Goal: Task Accomplishment & Management: Manage account settings

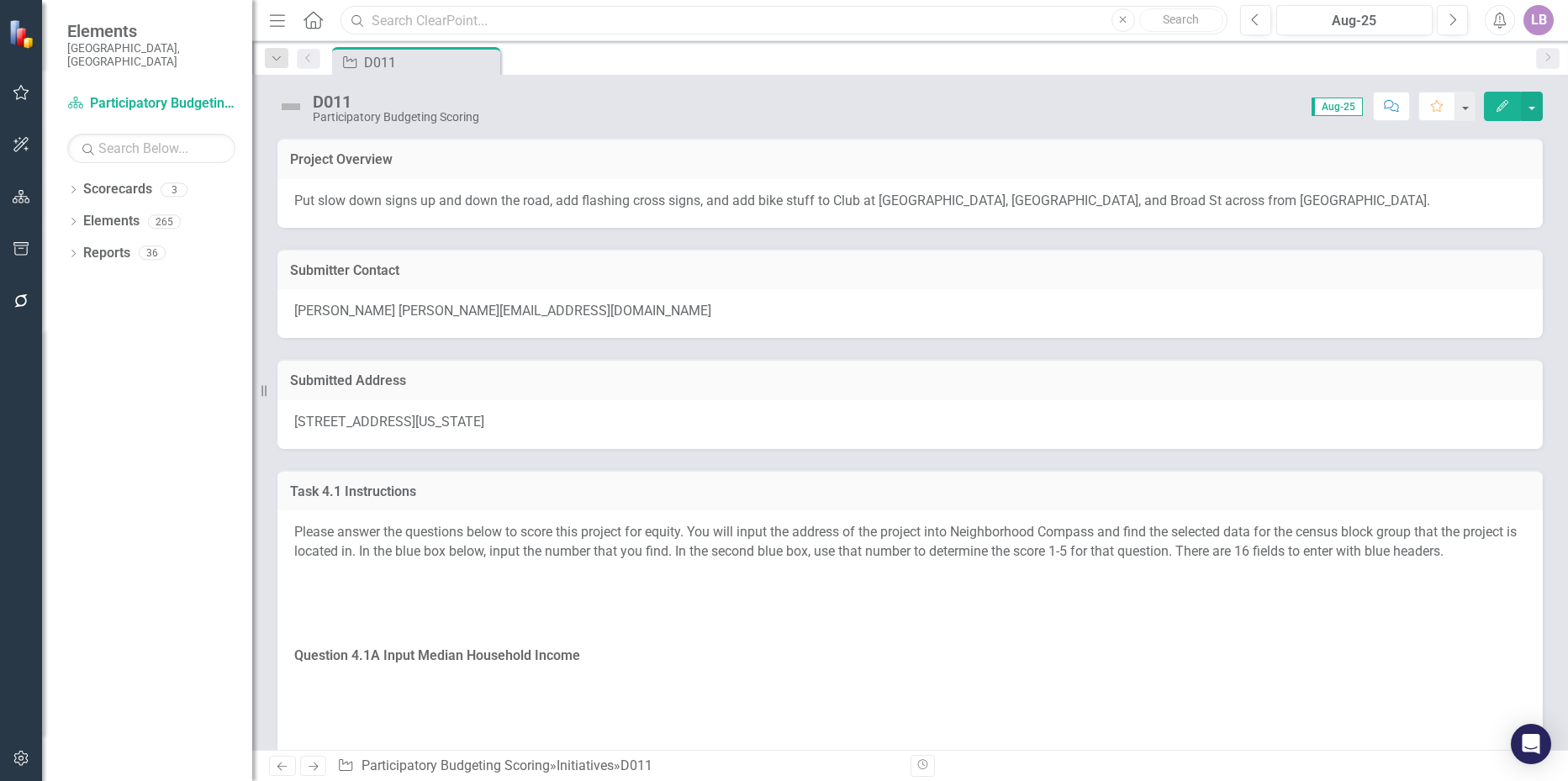
click at [551, 26] on input "text" at bounding box center [784, 20] width 886 height 29
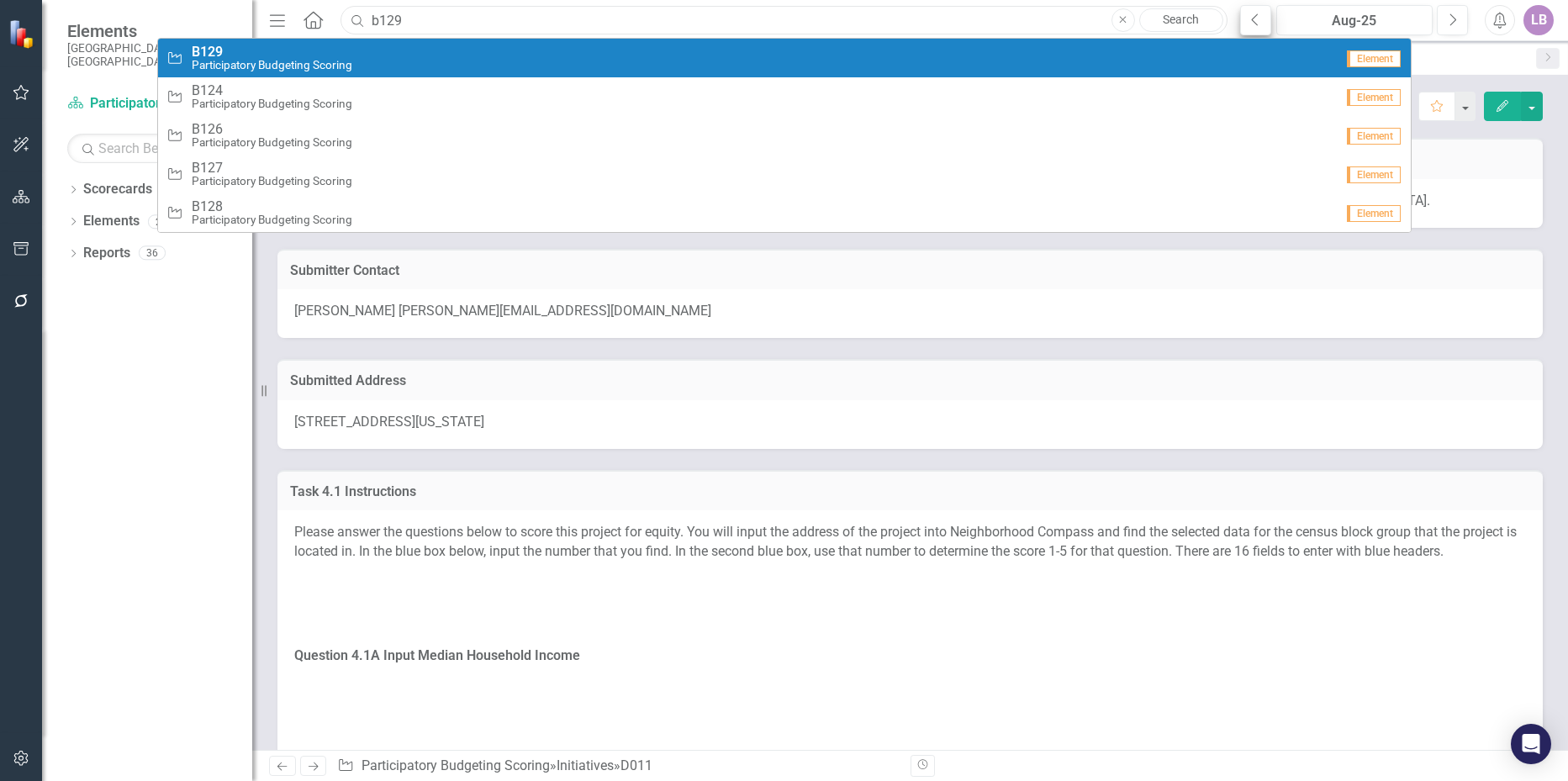
type input "b129"
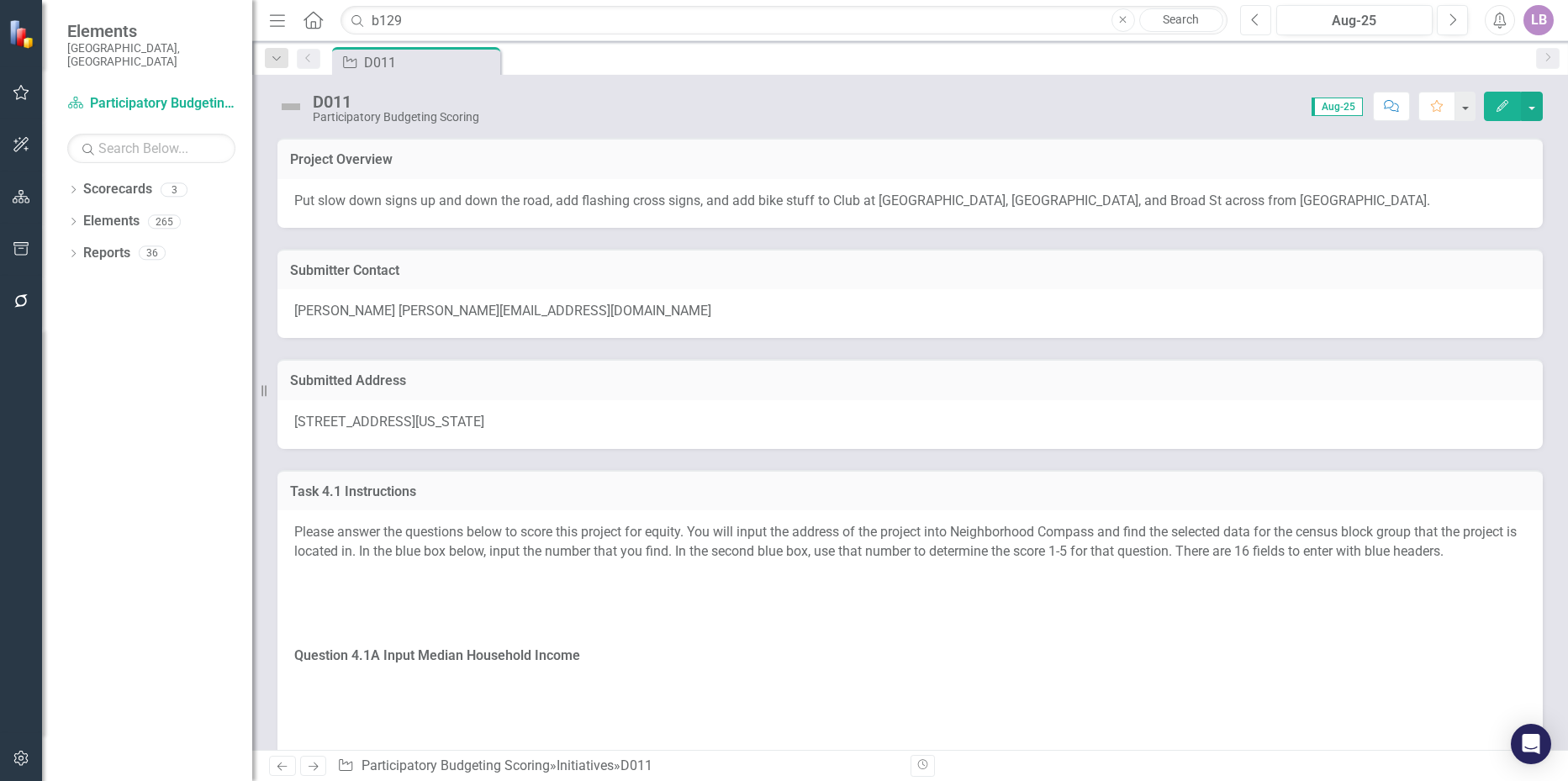
click at [1252, 24] on icon "Previous" at bounding box center [1255, 20] width 9 height 15
click at [511, 27] on input "b129" at bounding box center [784, 20] width 886 height 29
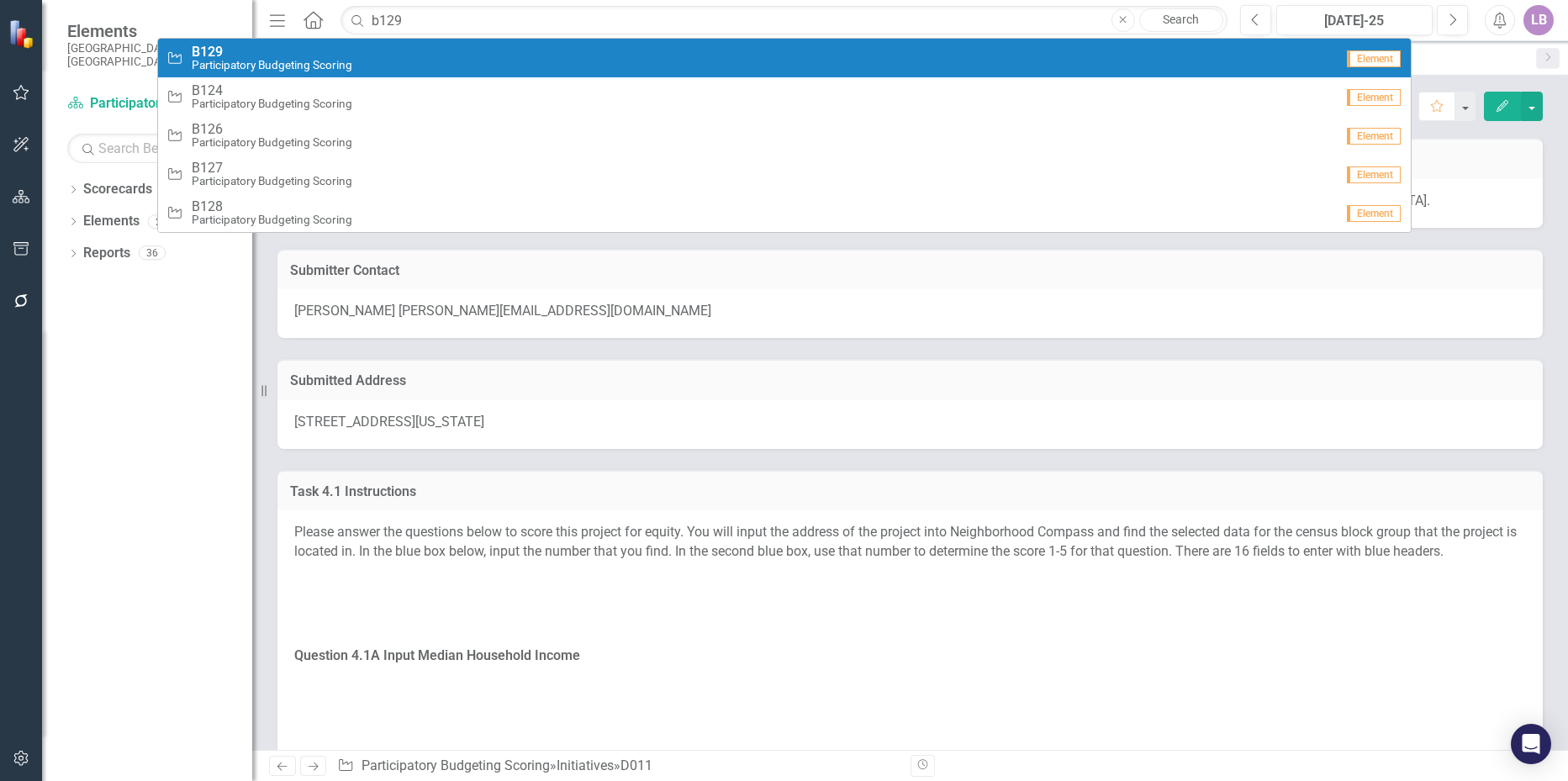
click at [287, 61] on small "Participatory Budgeting Scoring" at bounding box center [272, 65] width 161 height 13
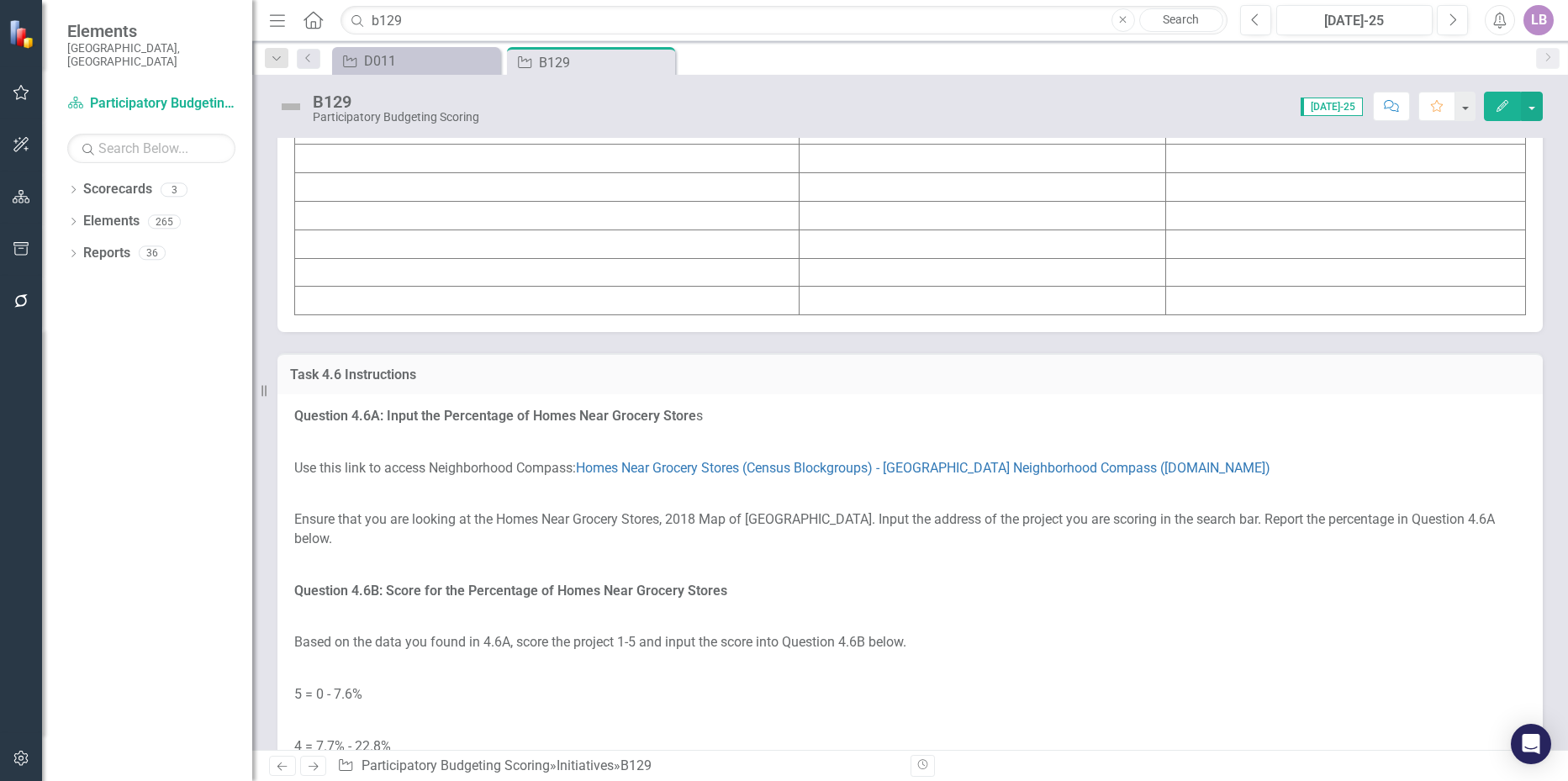
scroll to position [6444, 0]
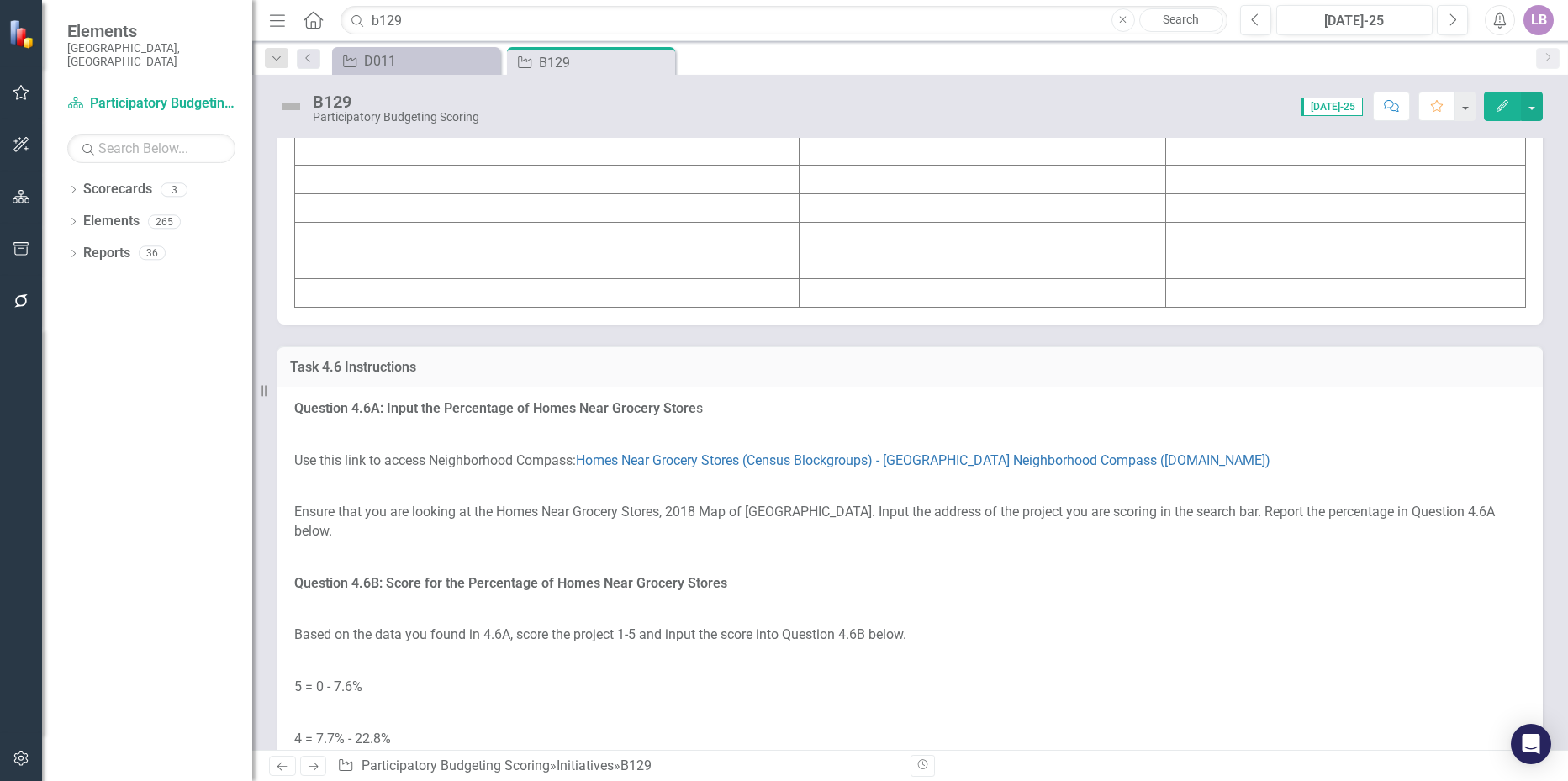
click at [560, 80] on td at bounding box center [547, 66] width 505 height 29
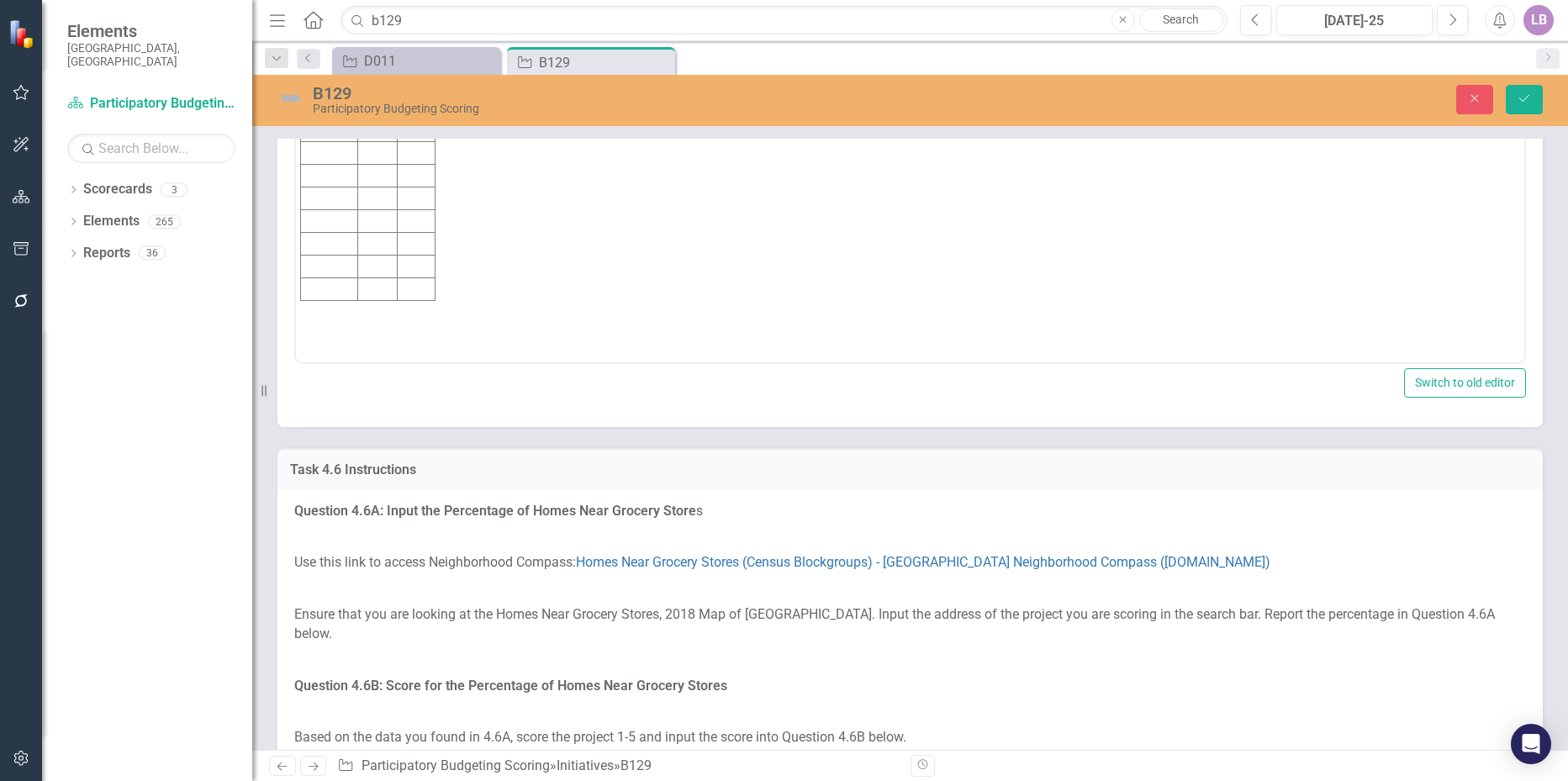
scroll to position [0, 0]
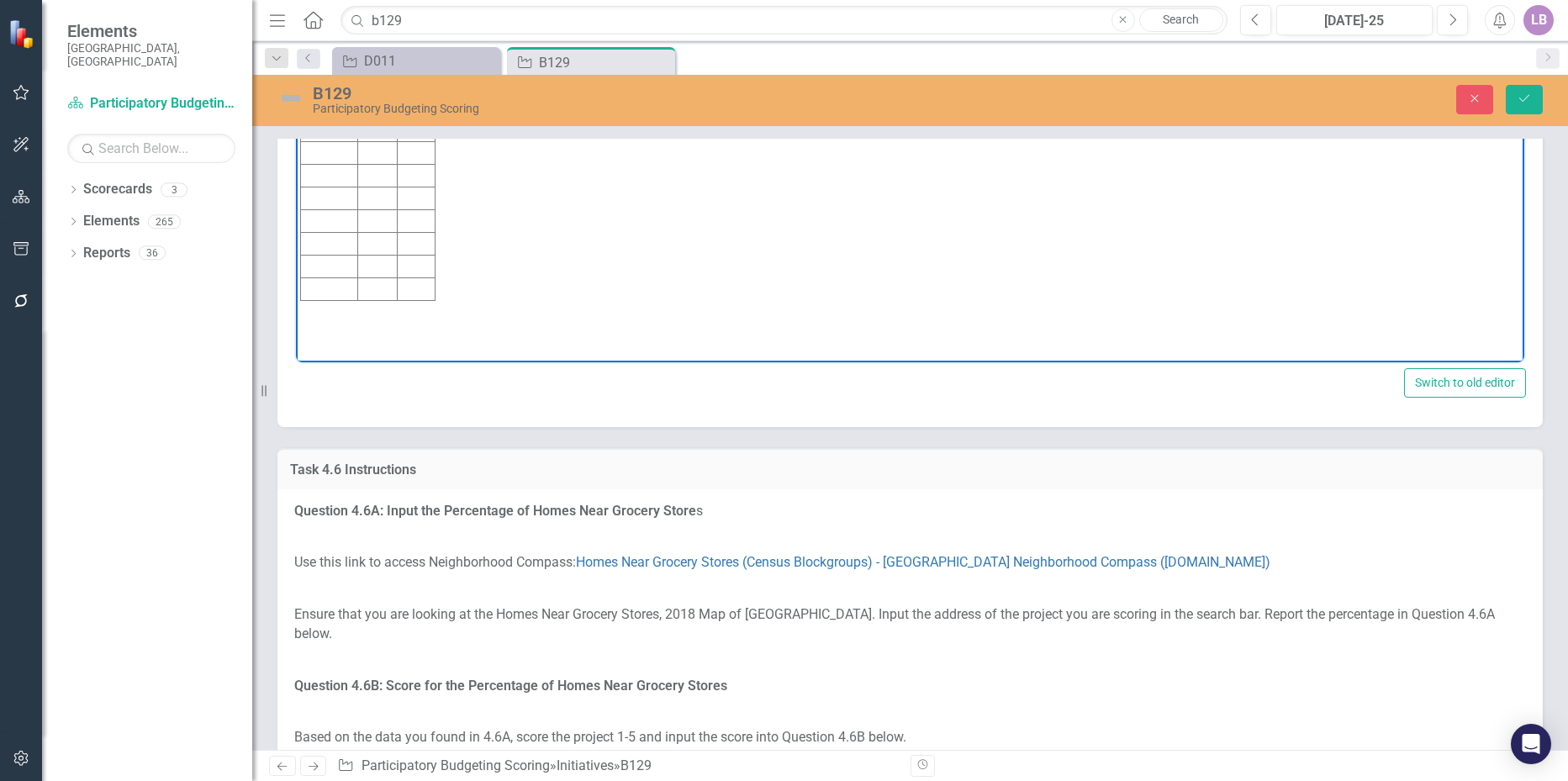
click at [334, 107] on td "Rich Text Area. Press ALT-0 for help." at bounding box center [329, 108] width 57 height 23
click at [386, 102] on td "To enrich screen reader interactions, please activate Accessibility in Grammarl…" at bounding box center [377, 108] width 40 height 23
click at [420, 107] on td "To enrich screen reader interactions, please activate Accessibility in Grammarl…" at bounding box center [416, 108] width 38 height 23
click at [500, 138] on body "Initiative Score Value B129 4 28.8%" at bounding box center [910, 195] width 1228 height 252
click at [1531, 97] on icon "Save" at bounding box center [1524, 99] width 15 height 12
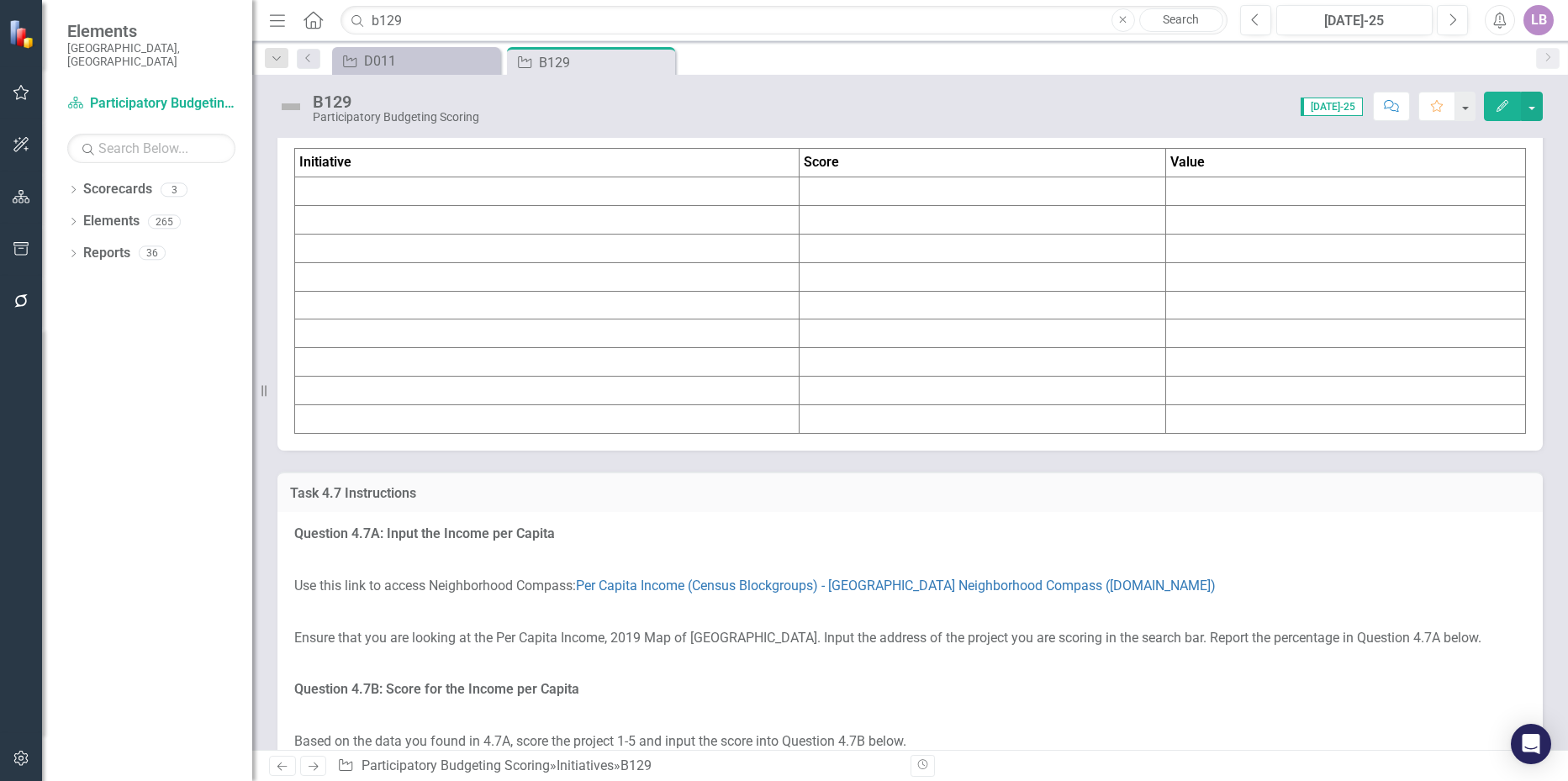
scroll to position [7315, 0]
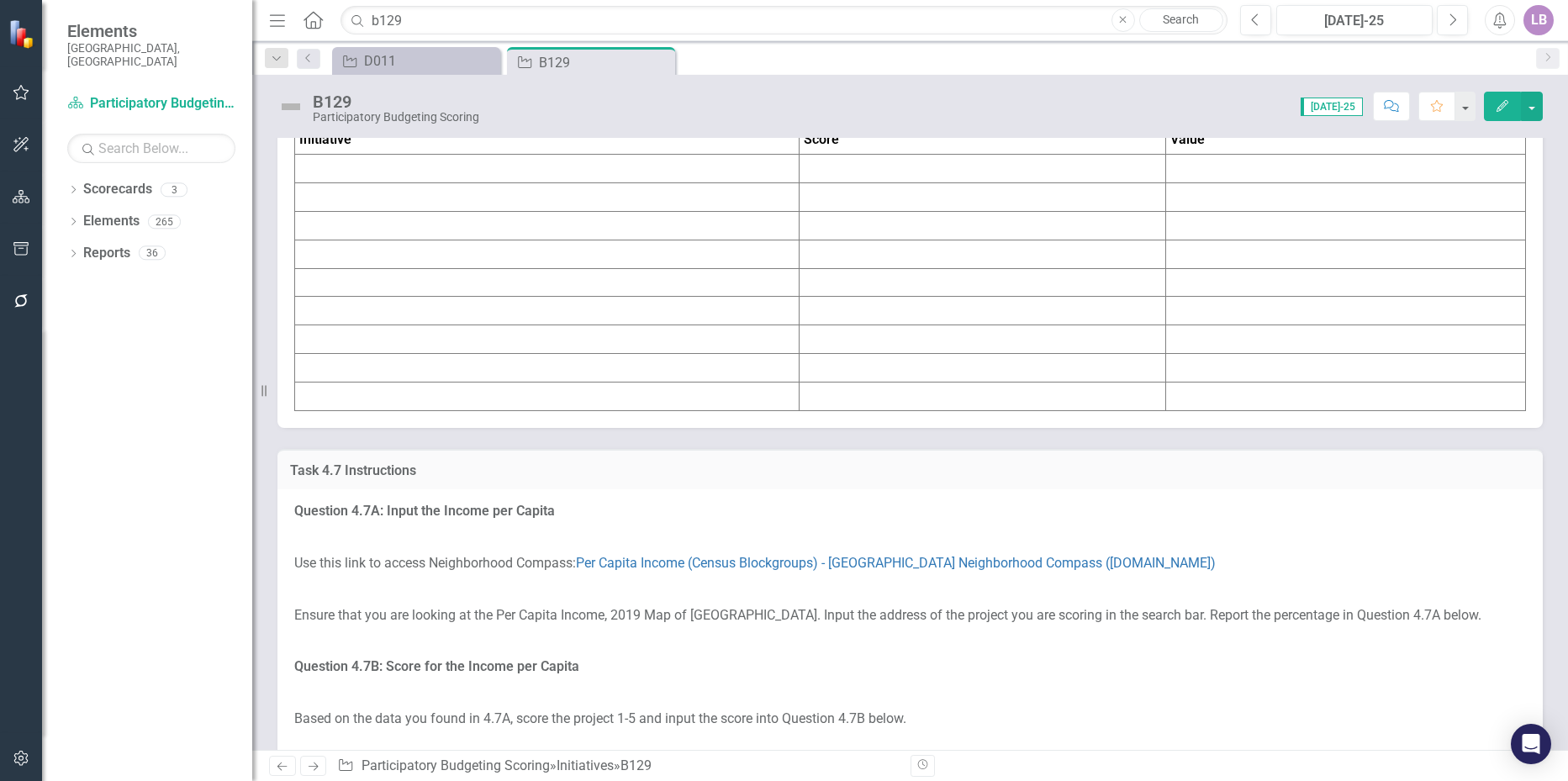
click at [448, 184] on td at bounding box center [547, 169] width 505 height 29
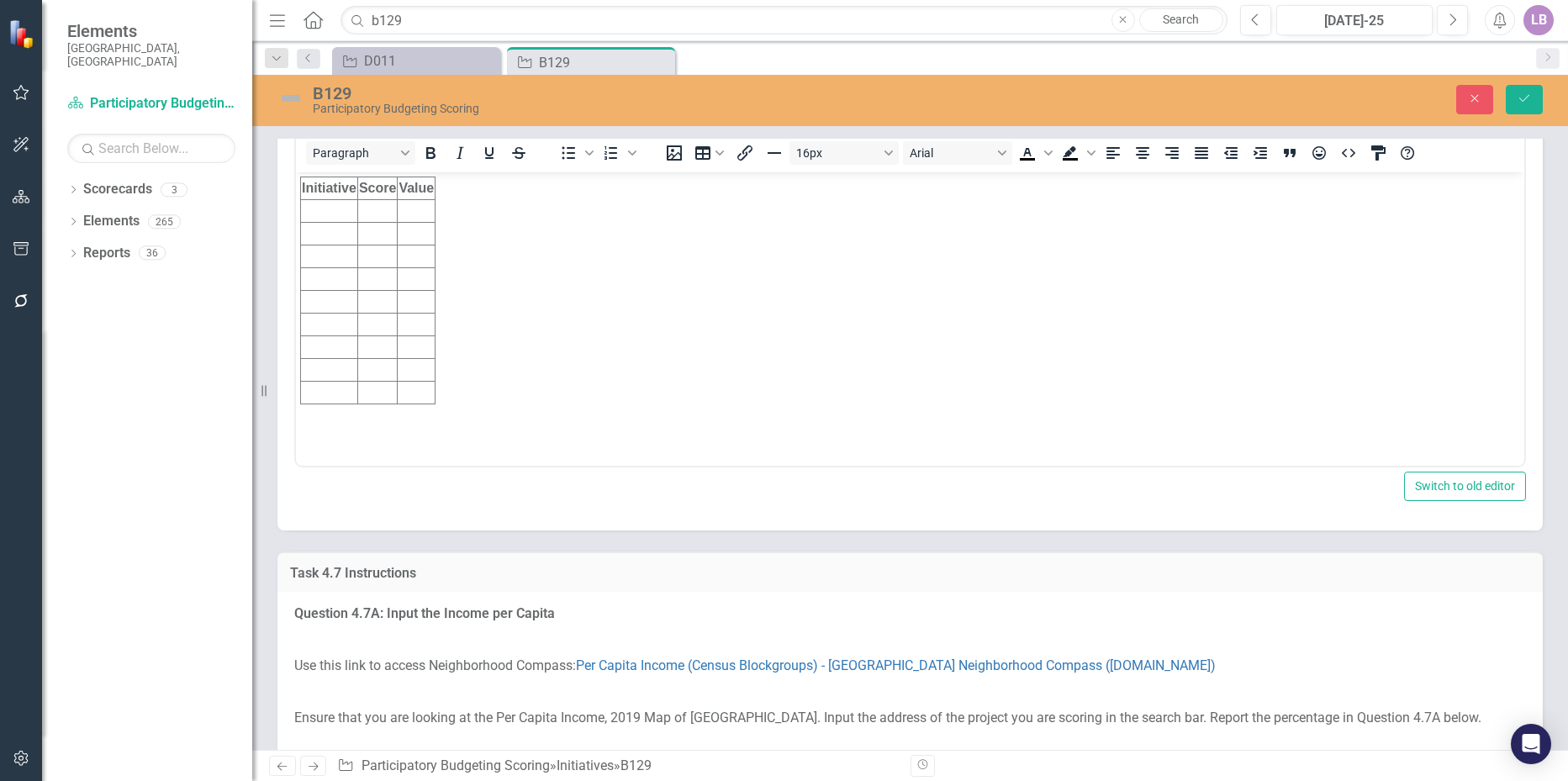
scroll to position [0, 0]
click at [339, 209] on td "Rich Text Area. Press ALT-0 for help." at bounding box center [329, 211] width 57 height 23
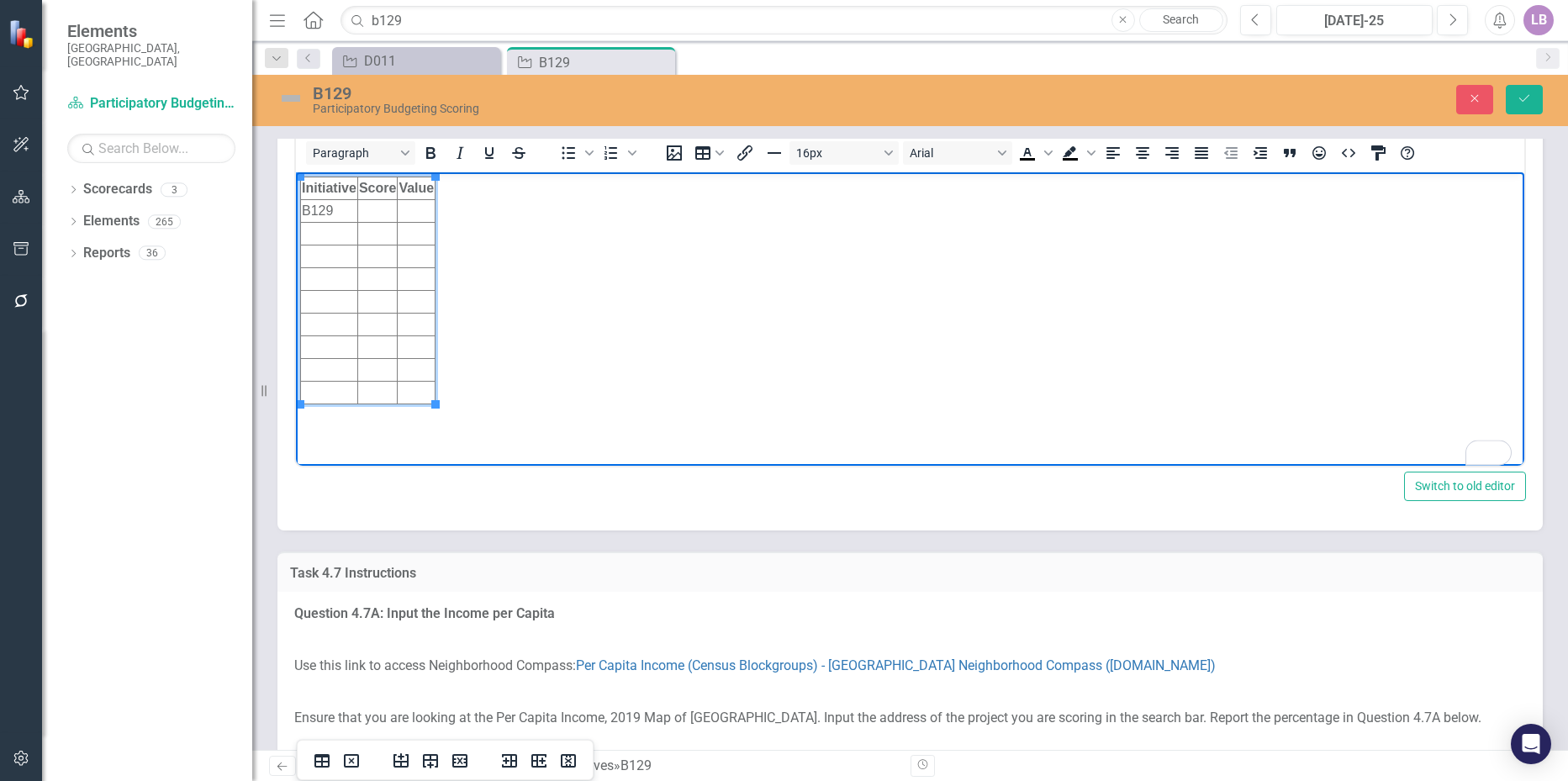
click at [375, 203] on td "To enrich screen reader interactions, please activate Accessibility in Grammarl…" at bounding box center [377, 211] width 40 height 23
click at [412, 211] on td "To enrich screen reader interactions, please activate Accessibility in Grammarl…" at bounding box center [416, 211] width 38 height 23
click at [1531, 95] on icon "Save" at bounding box center [1524, 99] width 15 height 12
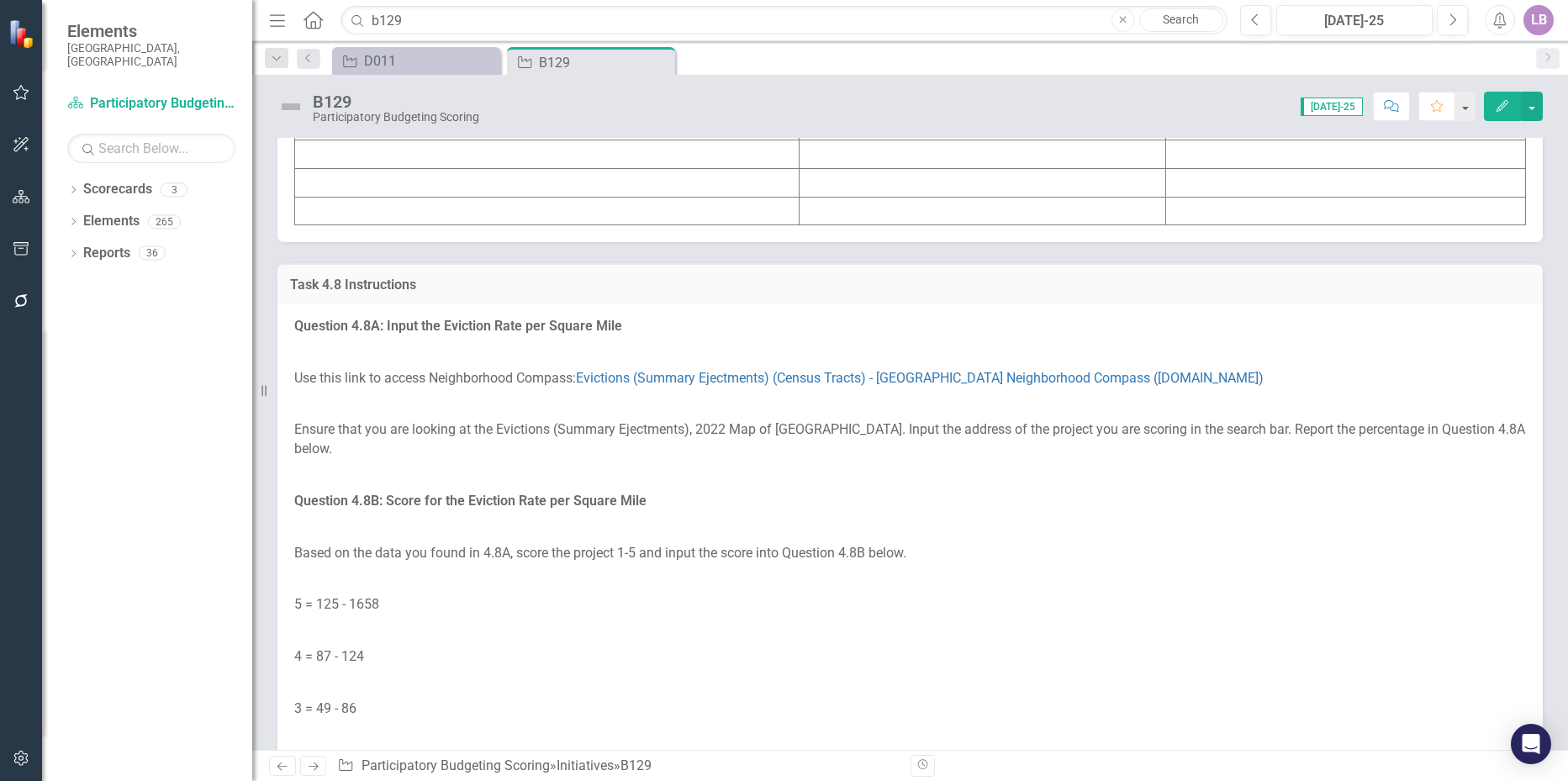
scroll to position [8501, 0]
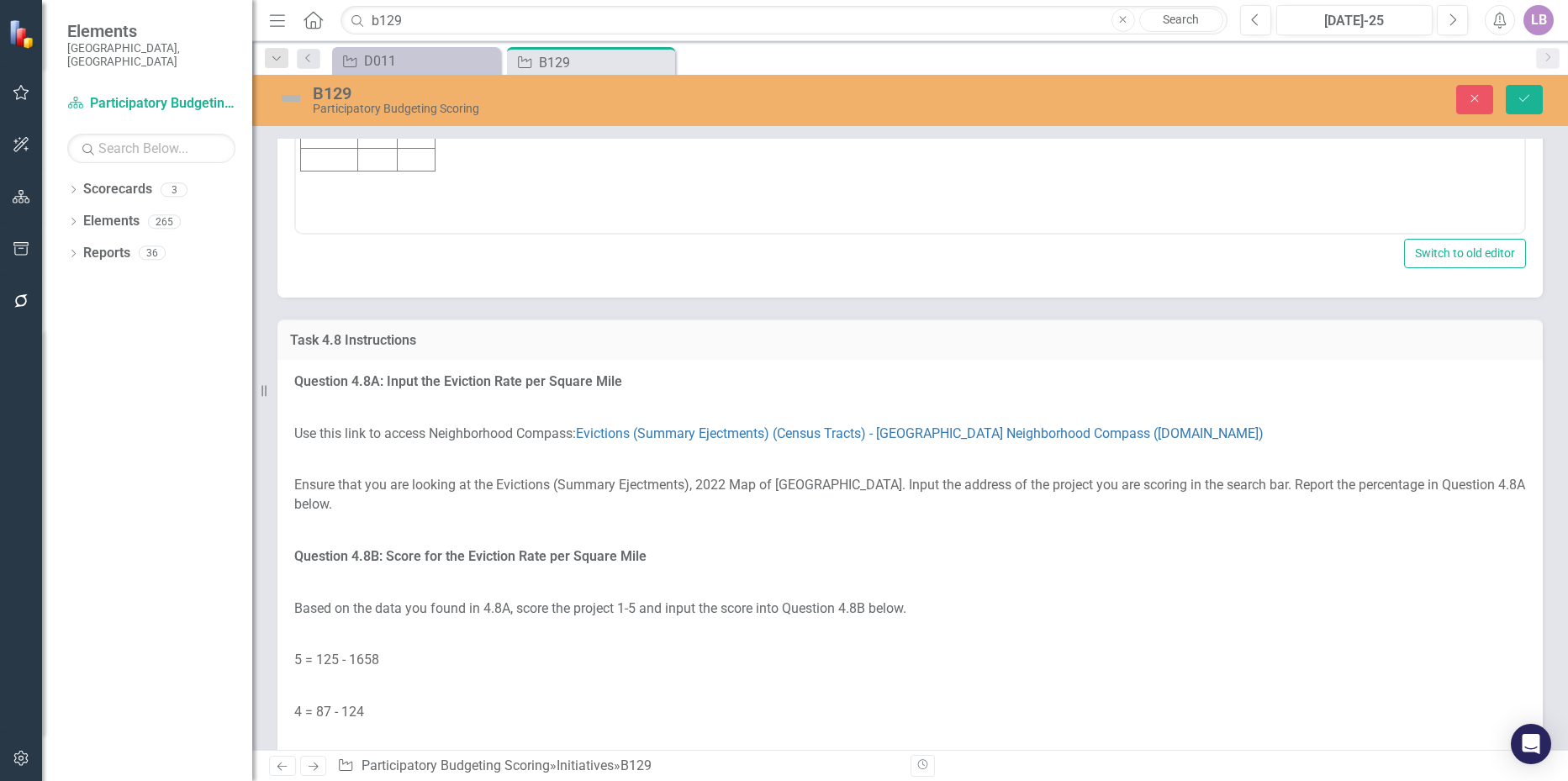
scroll to position [0, 0]
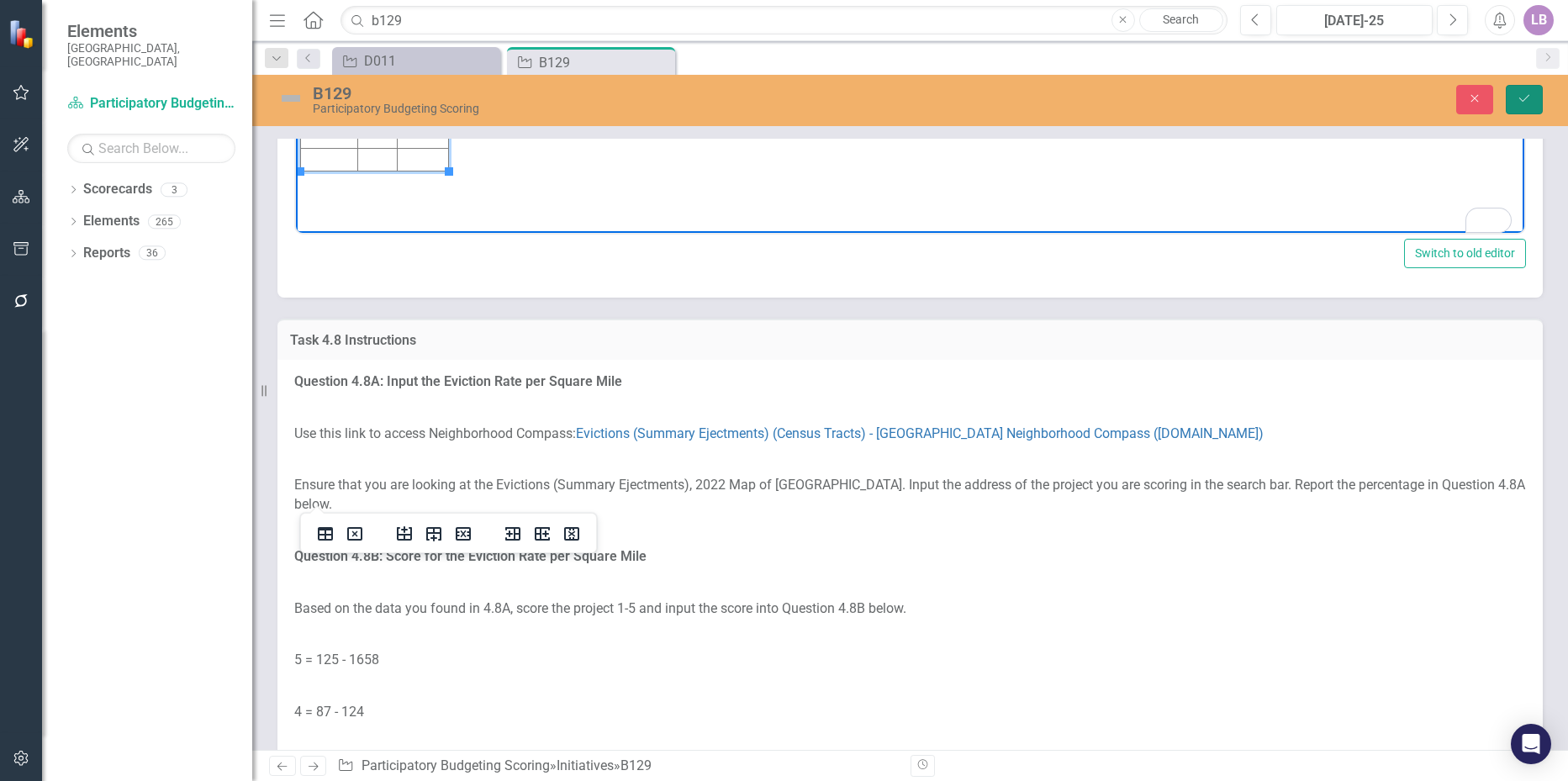
click at [1521, 104] on icon "Save" at bounding box center [1524, 99] width 15 height 12
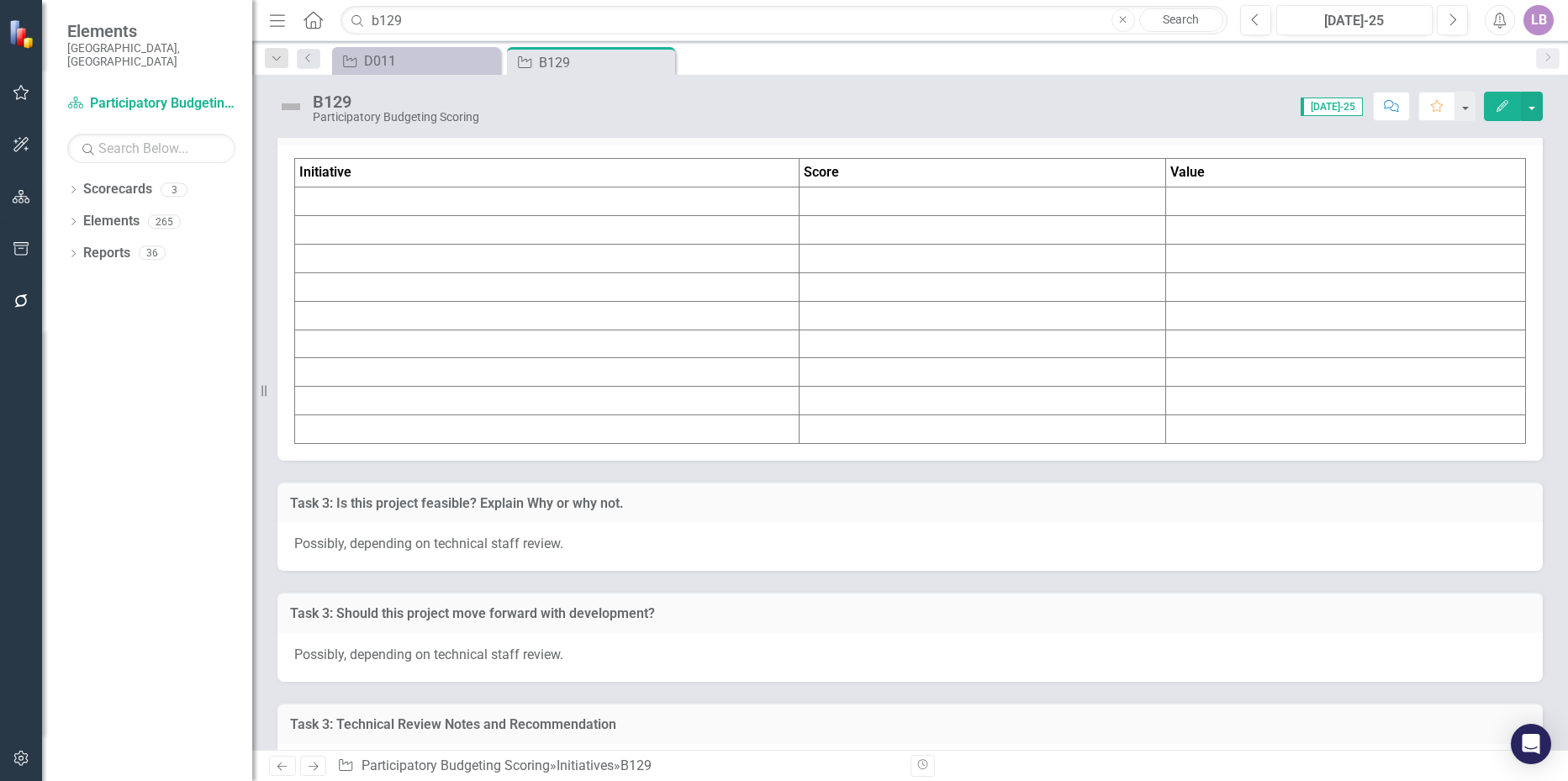
scroll to position [9320, 0]
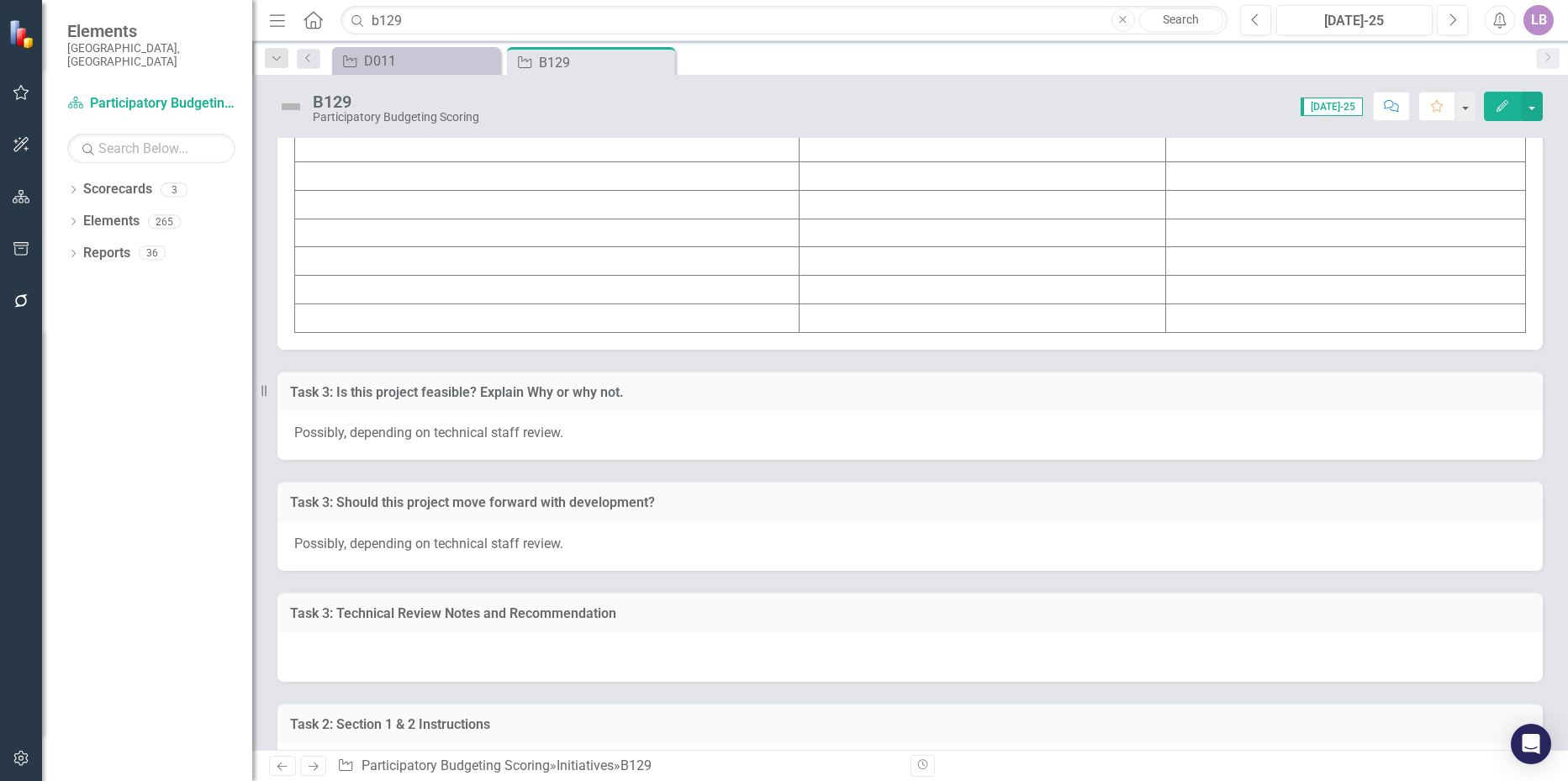
click at [459, 105] on td at bounding box center [547, 91] width 505 height 29
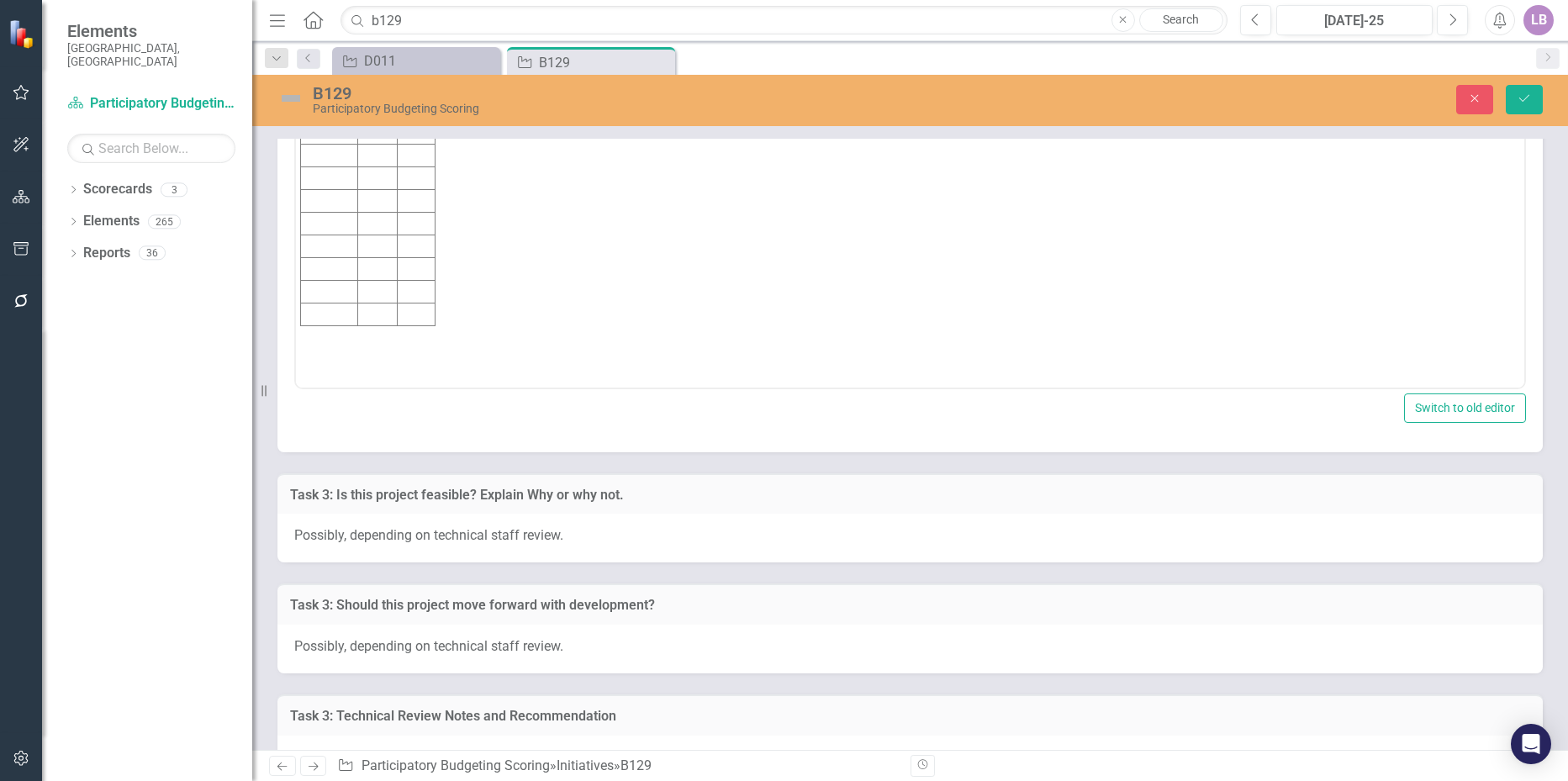
scroll to position [0, 0]
click at [338, 131] on td "Rich Text Area. Press ALT-0 for help." at bounding box center [329, 132] width 57 height 23
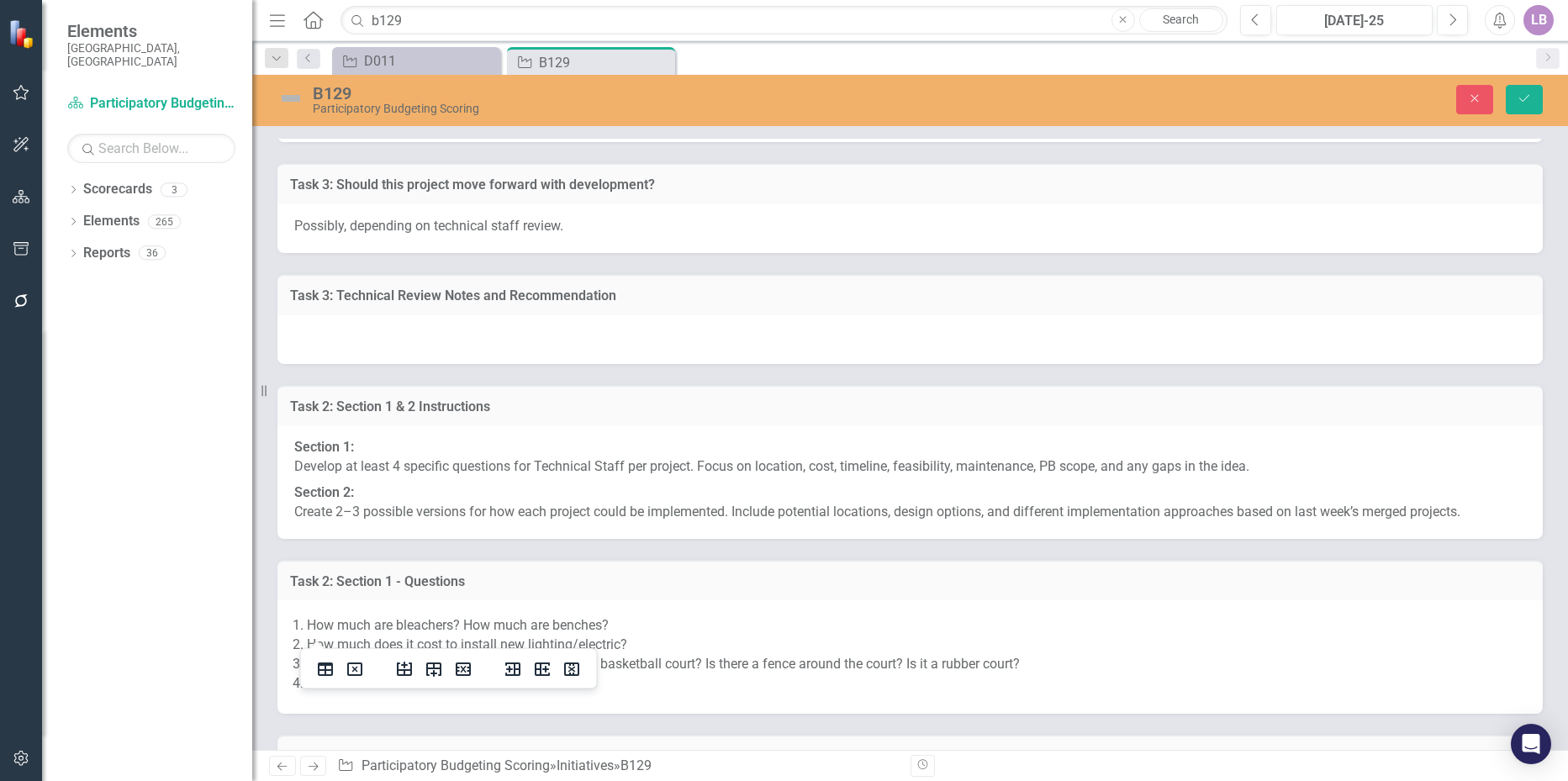
scroll to position [9656, 0]
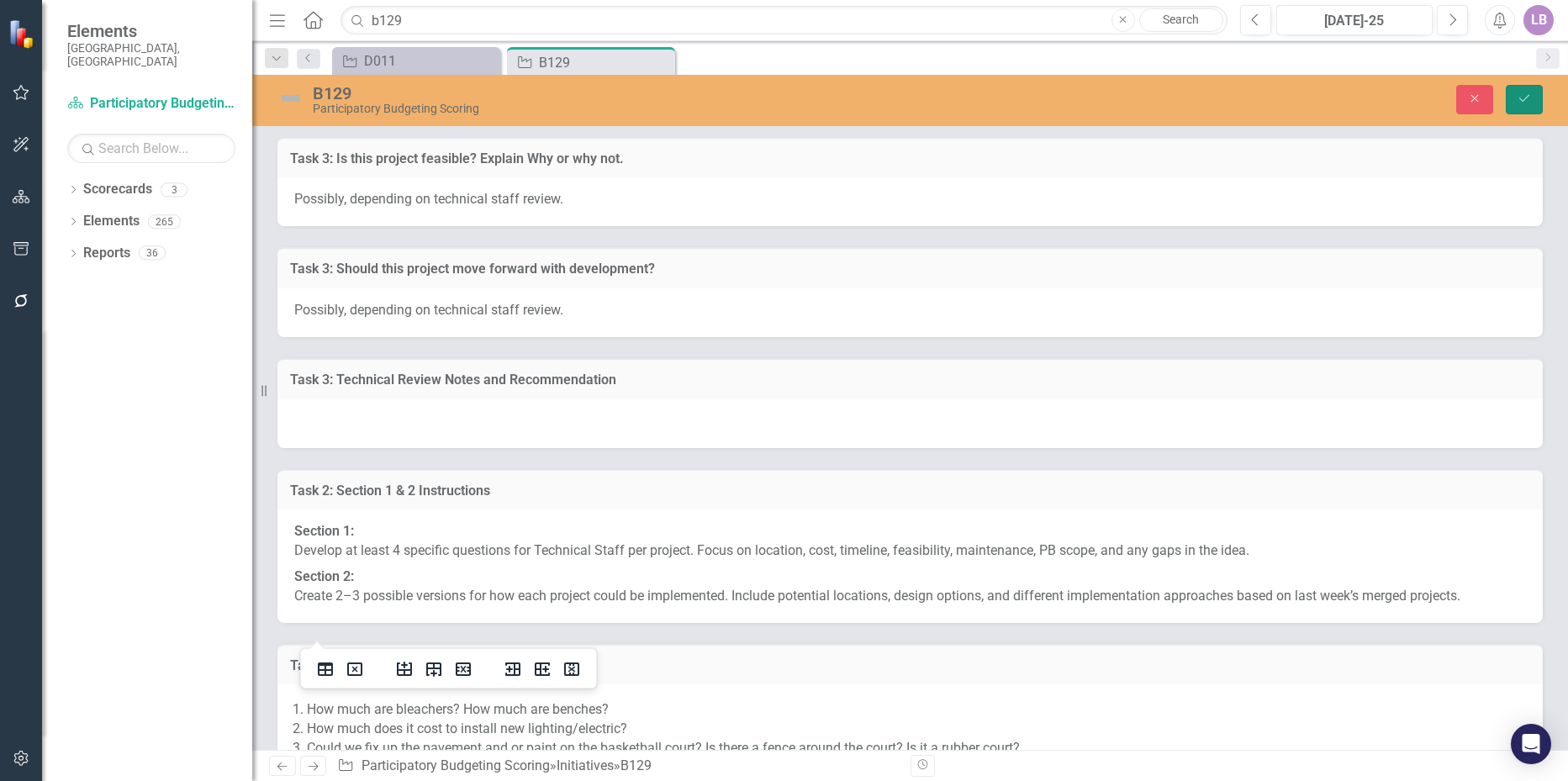
click at [1528, 99] on icon "Save" at bounding box center [1524, 99] width 15 height 12
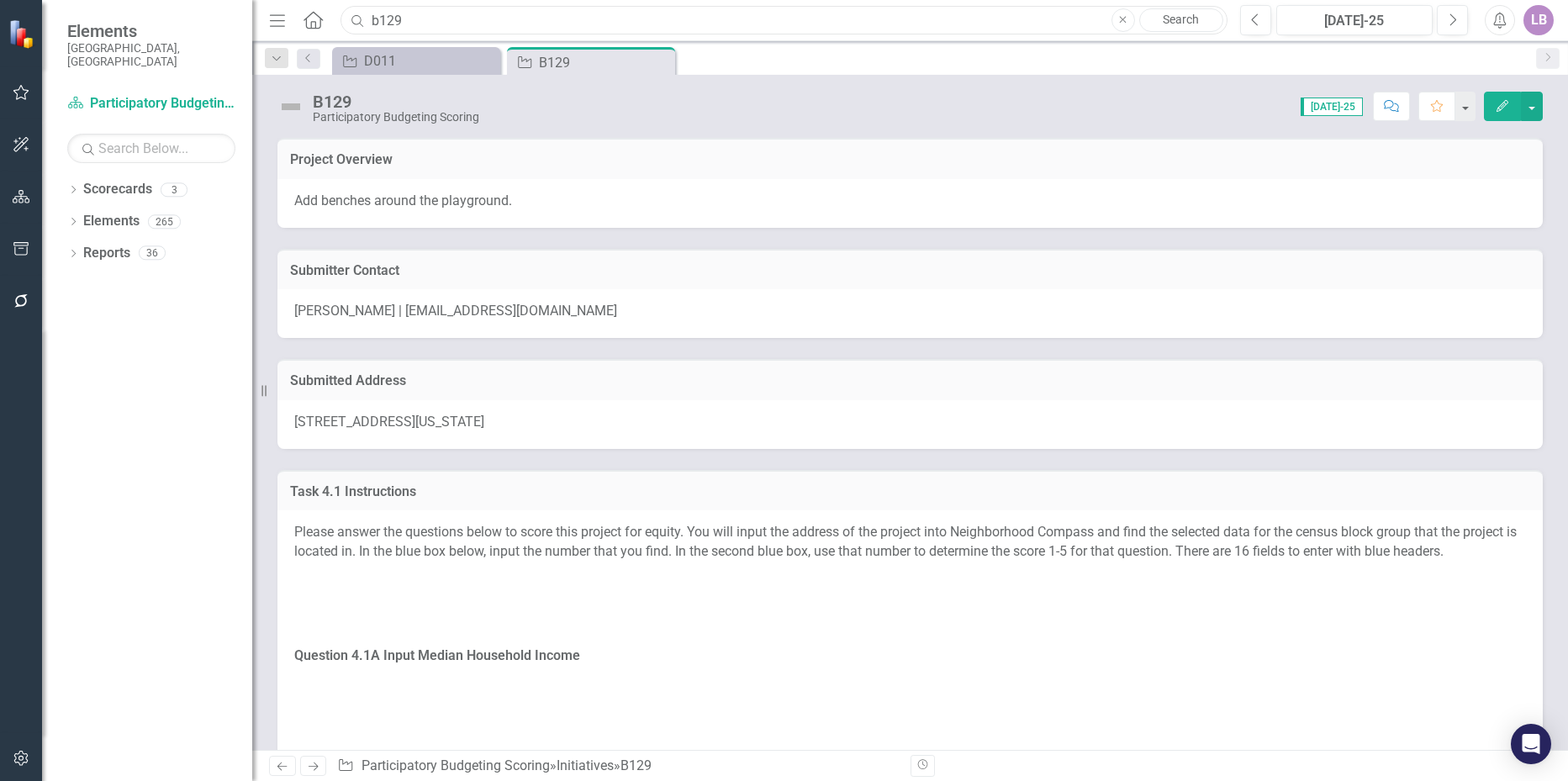
drag, startPoint x: 436, startPoint y: 24, endPoint x: 380, endPoint y: 25, distance: 56.0
click at [380, 25] on input "b129" at bounding box center [784, 20] width 886 height 29
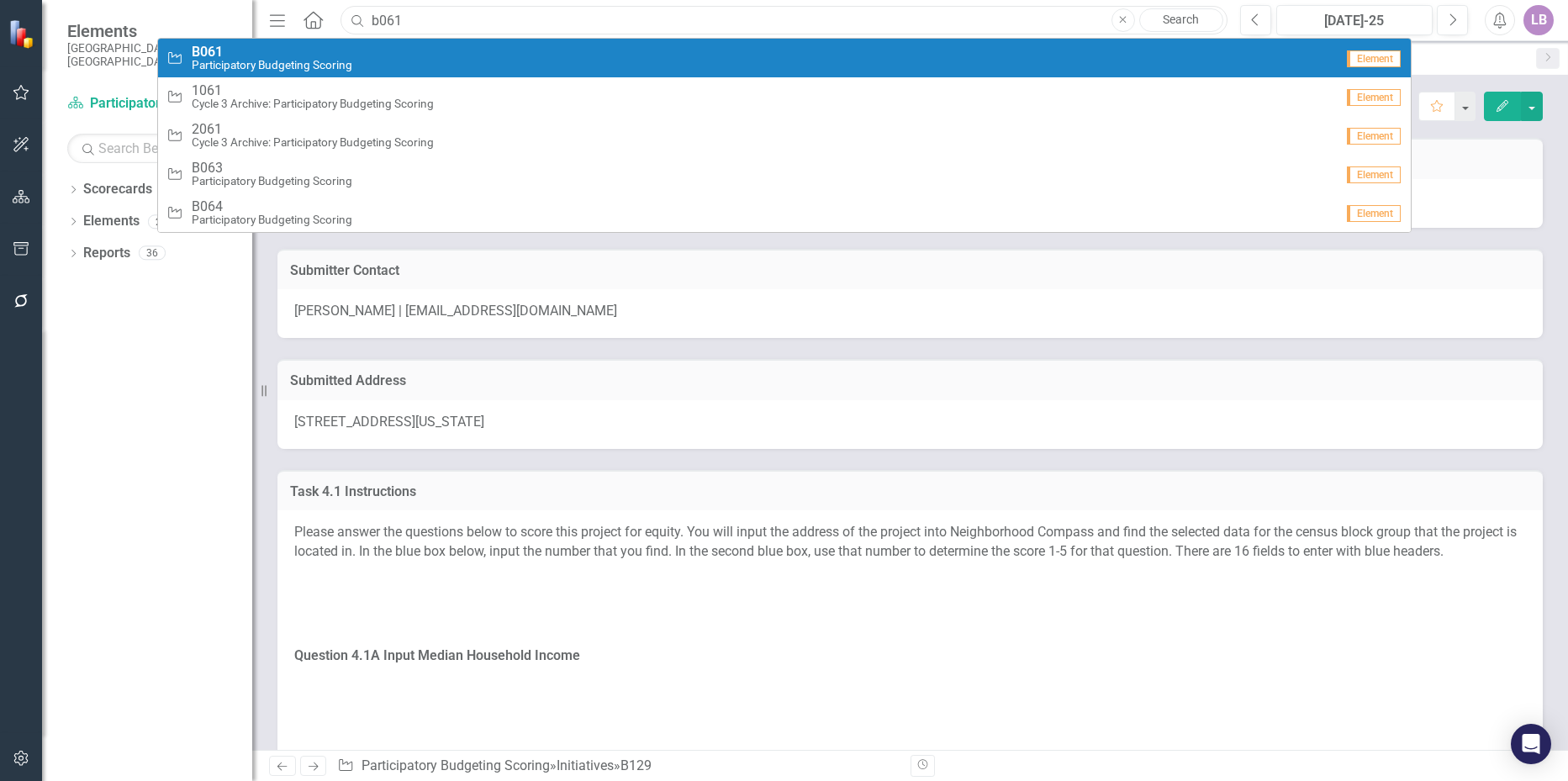
type input "b061"
click at [313, 43] on link "Initiative B061 Participatory Budgeting Scoring Element" at bounding box center [784, 58] width 1253 height 39
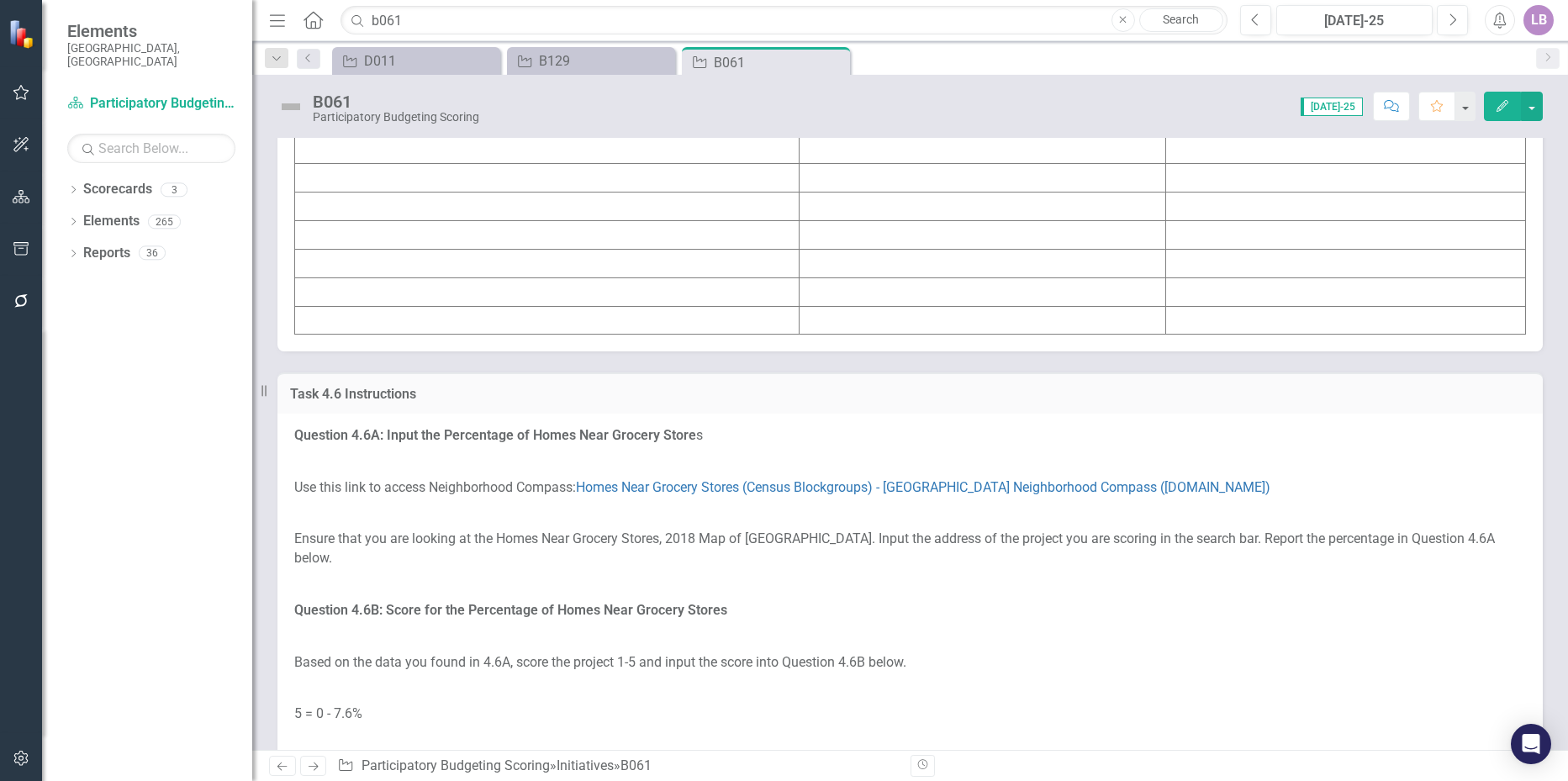
scroll to position [6481, 0]
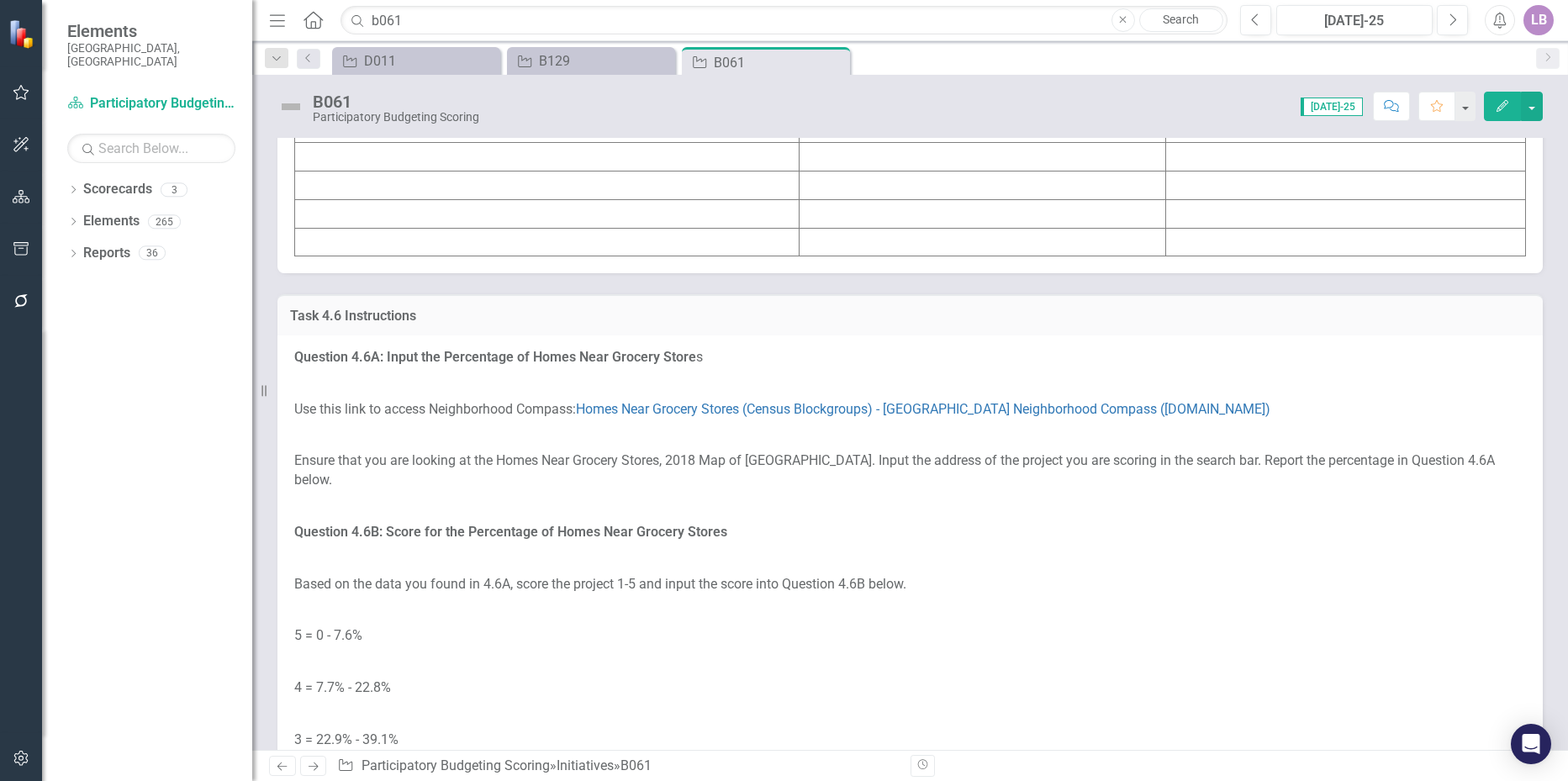
click at [404, 29] on td at bounding box center [547, 14] width 505 height 29
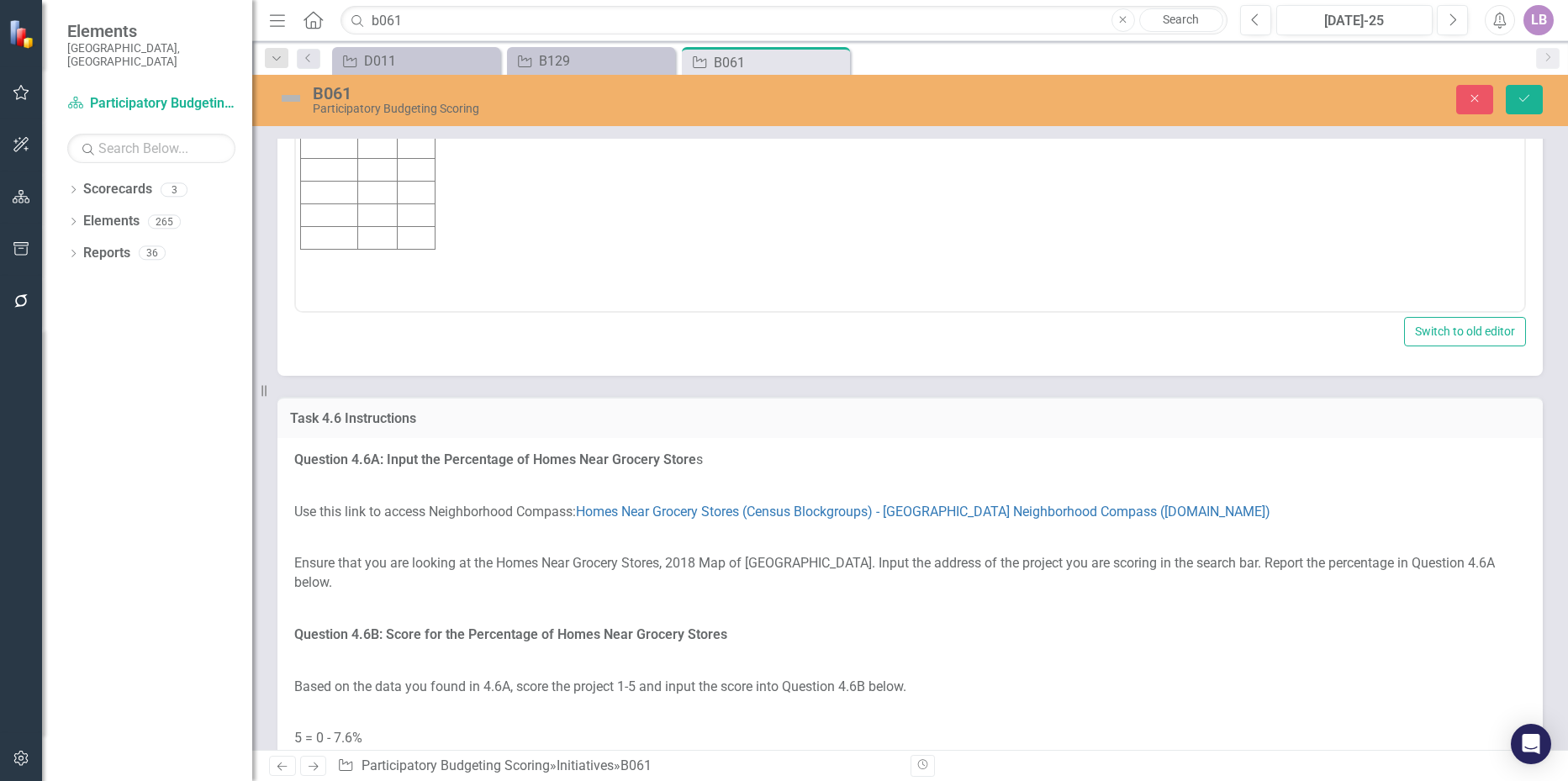
scroll to position [0, 0]
click at [327, 54] on td "Rich Text Area. Press ALT-0 for help." at bounding box center [329, 56] width 57 height 23
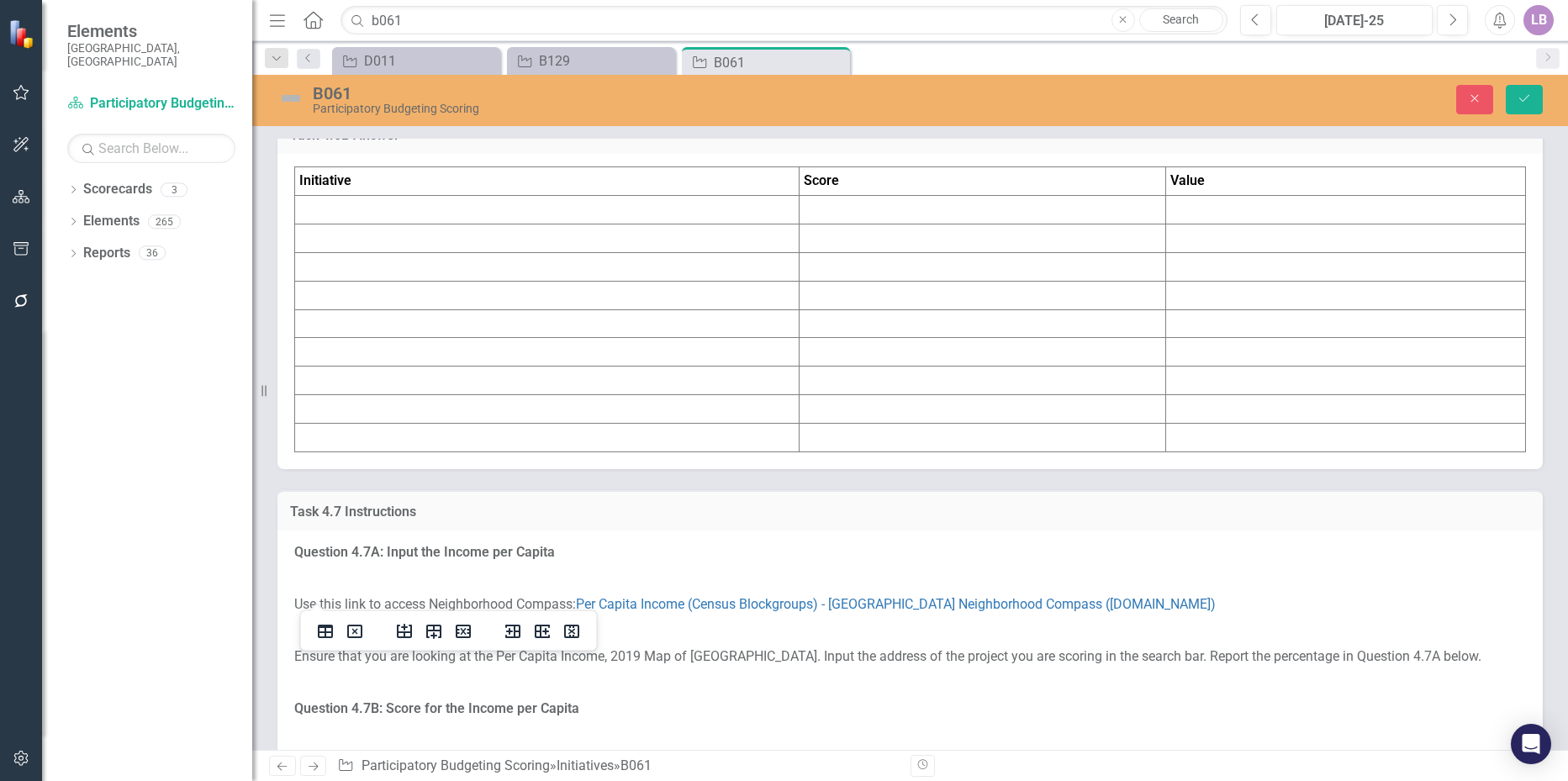
scroll to position [7406, 0]
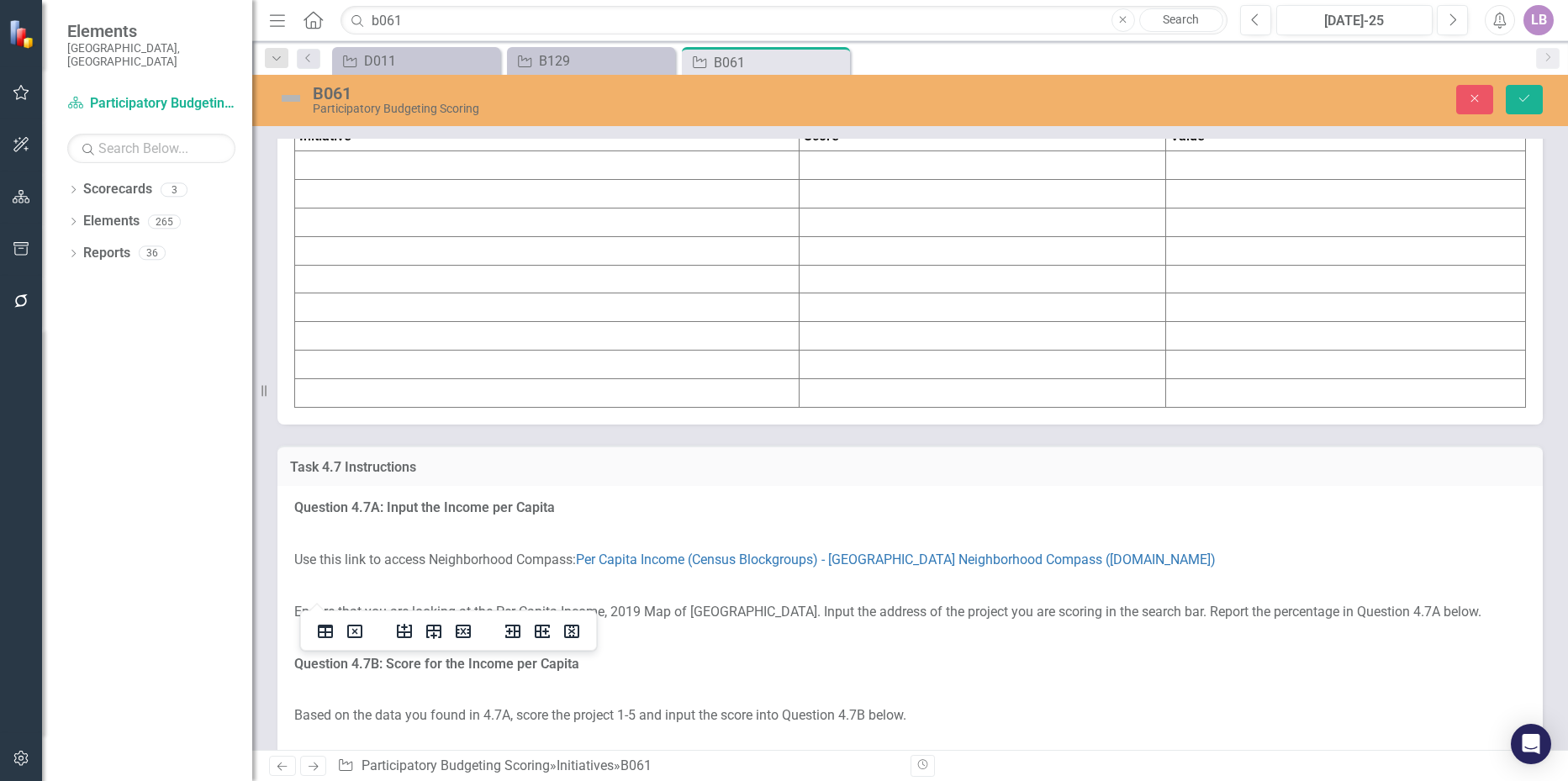
click at [395, 180] on td at bounding box center [547, 166] width 505 height 29
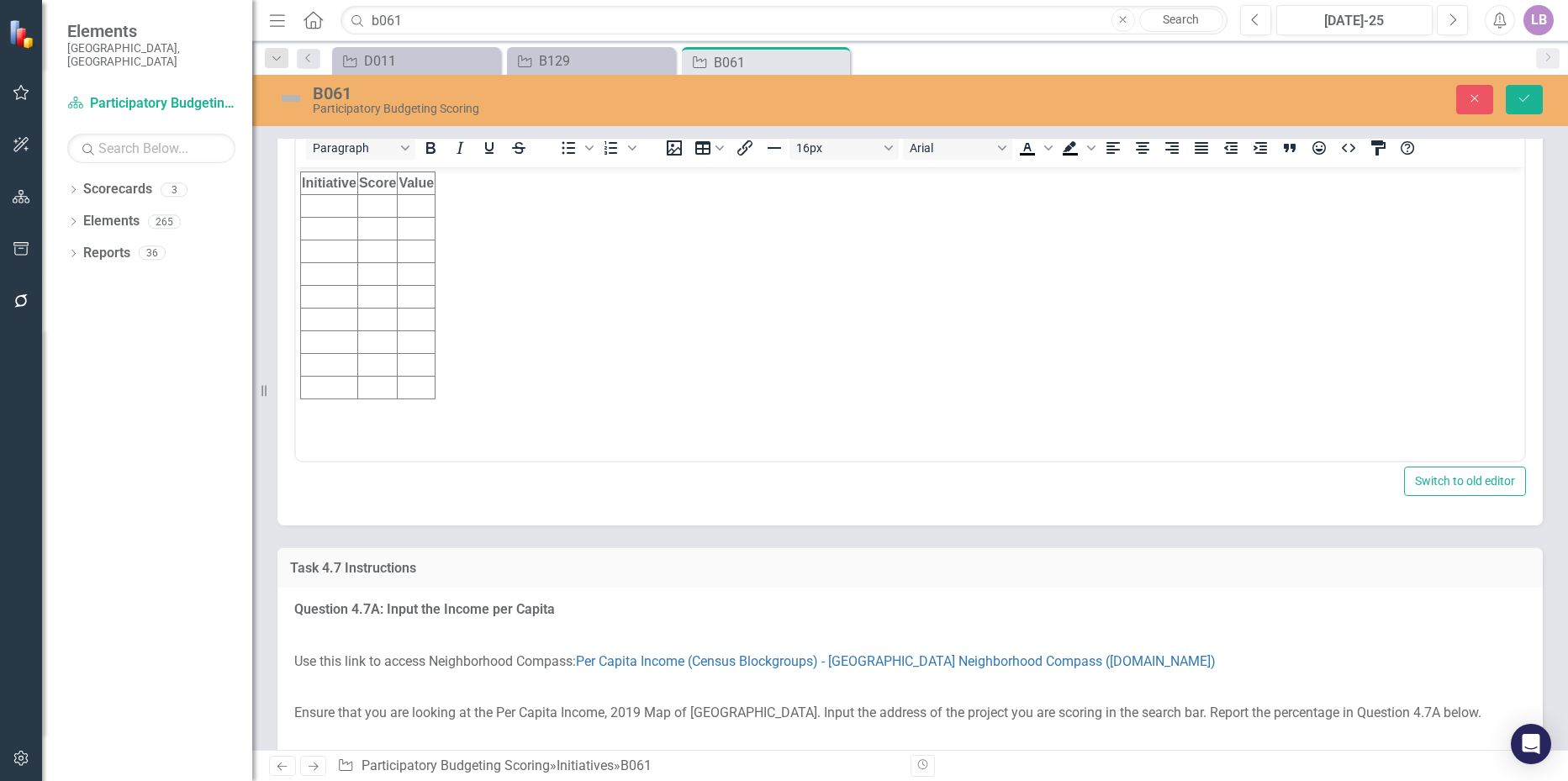
scroll to position [0, 0]
click at [327, 209] on td "Rich Text Area. Press ALT-0 for help." at bounding box center [329, 206] width 57 height 23
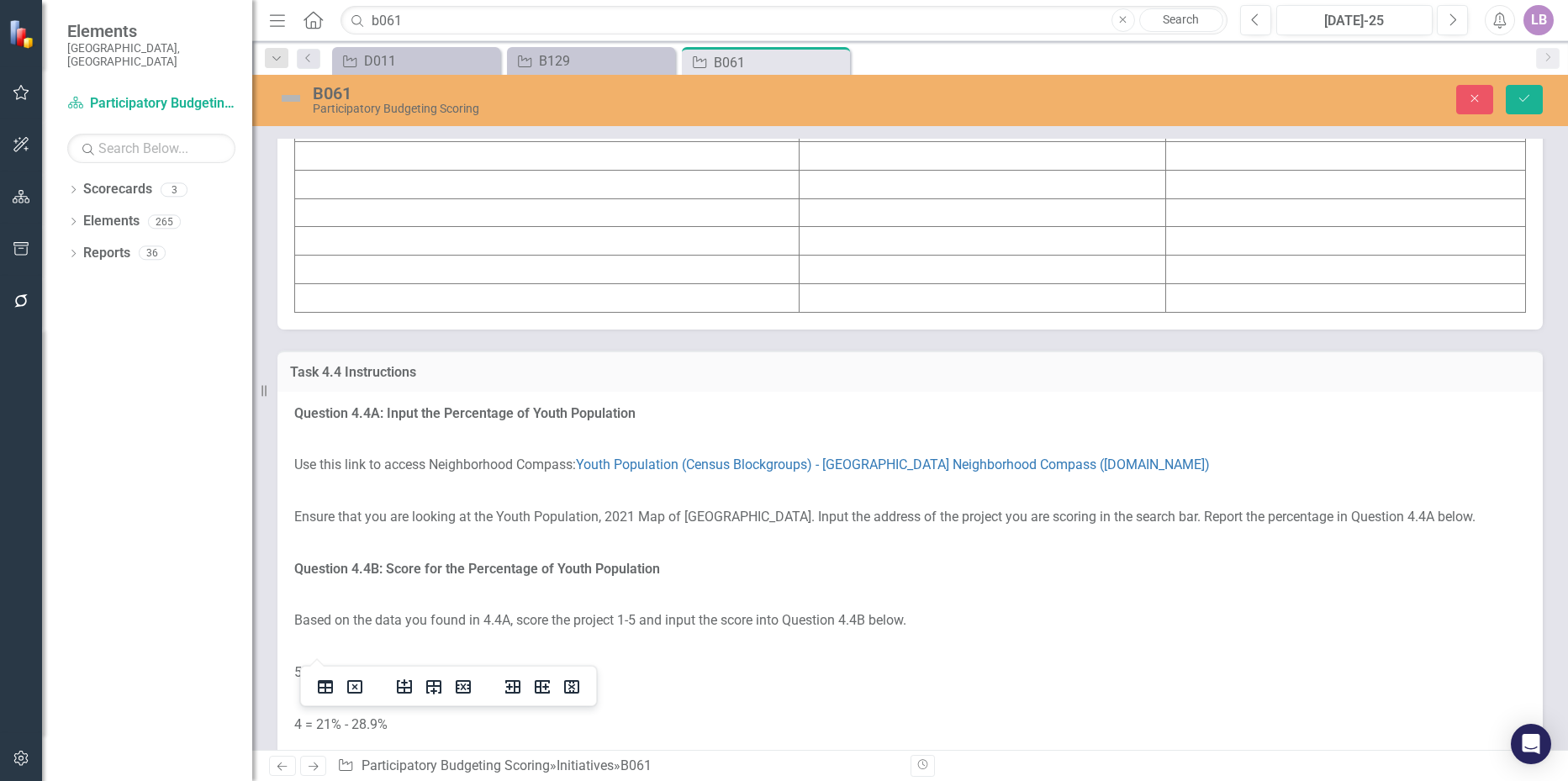
scroll to position [4379, 0]
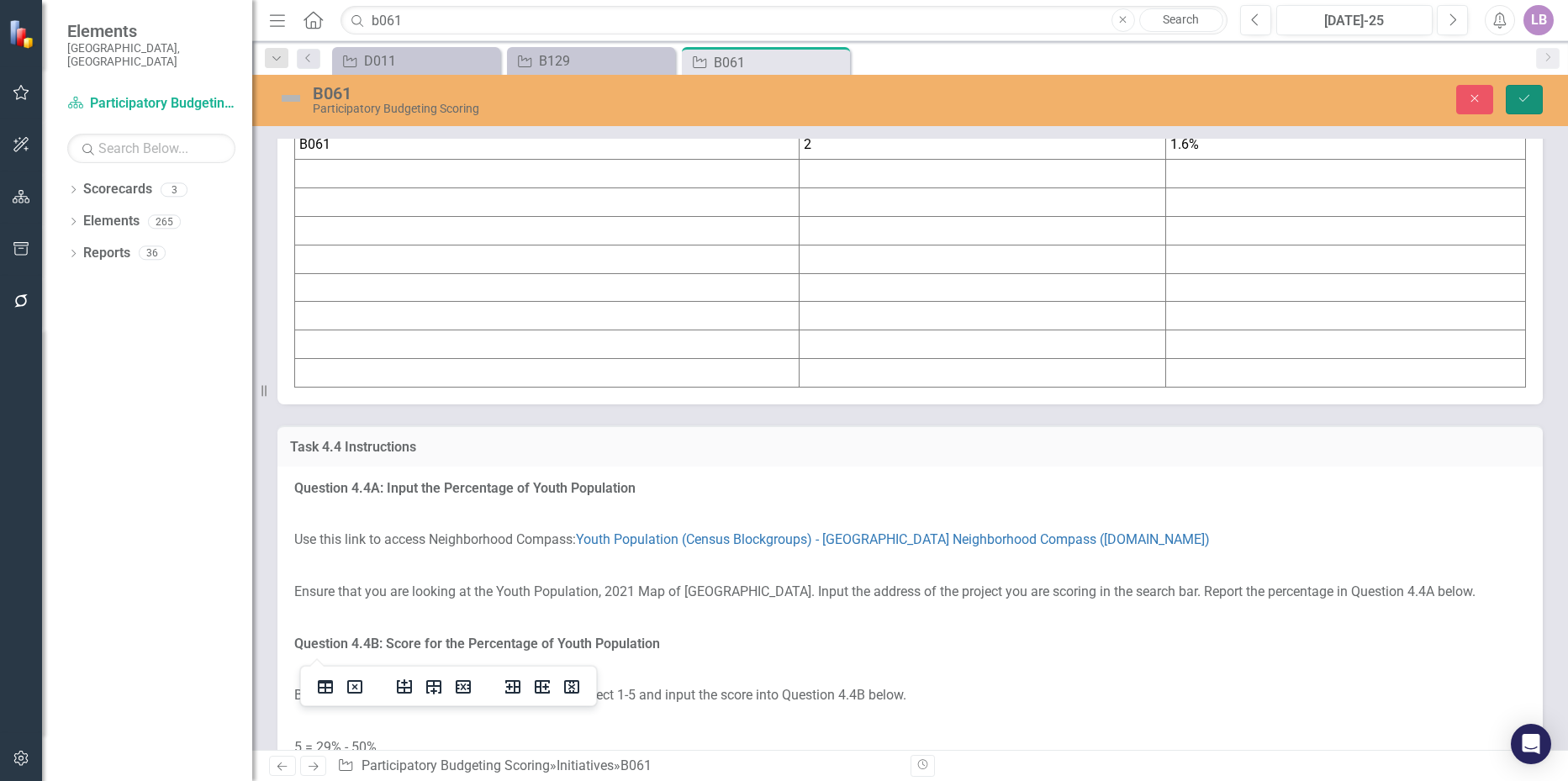
click at [1523, 104] on icon "Save" at bounding box center [1524, 99] width 15 height 12
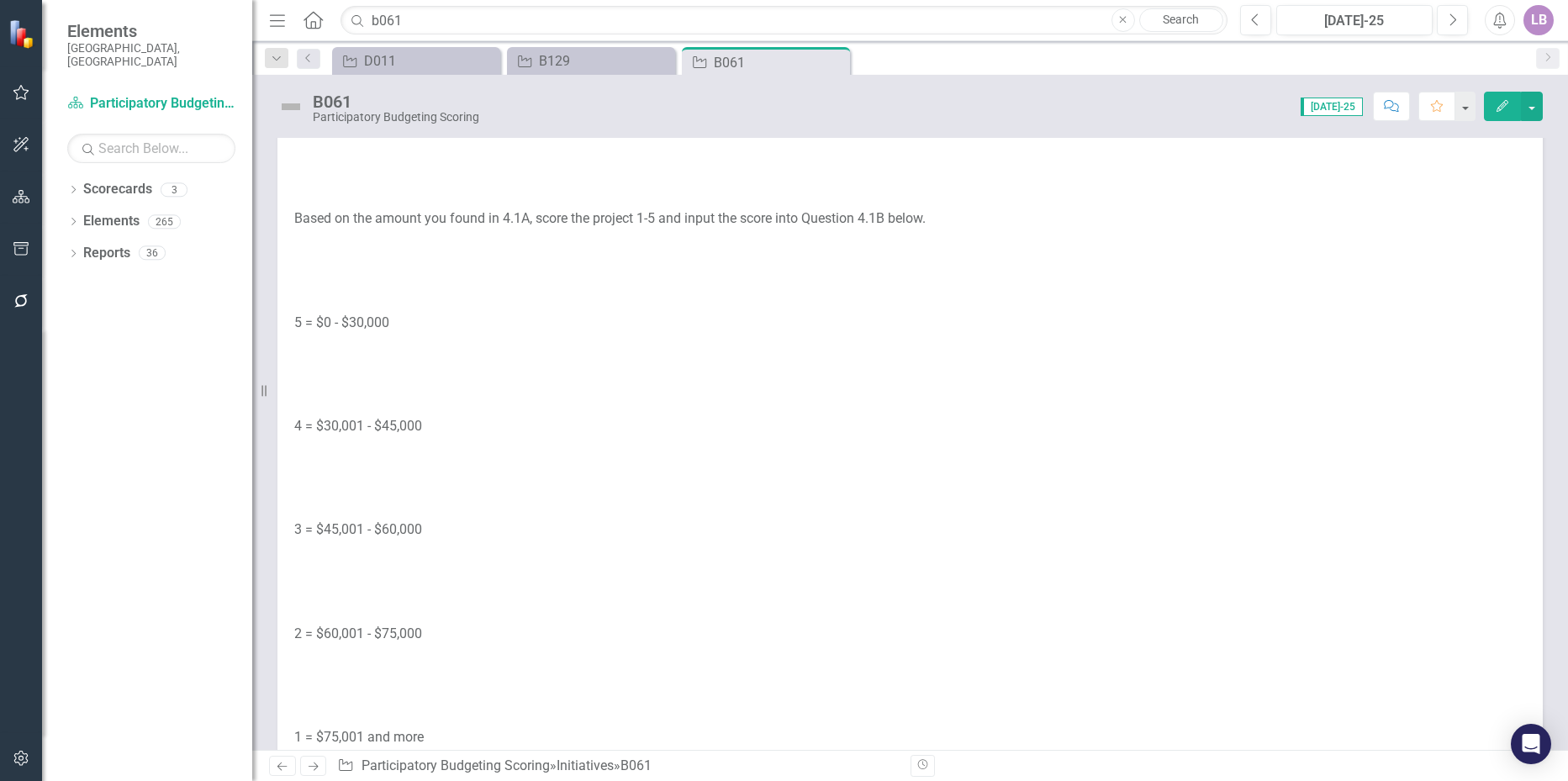
scroll to position [0, 0]
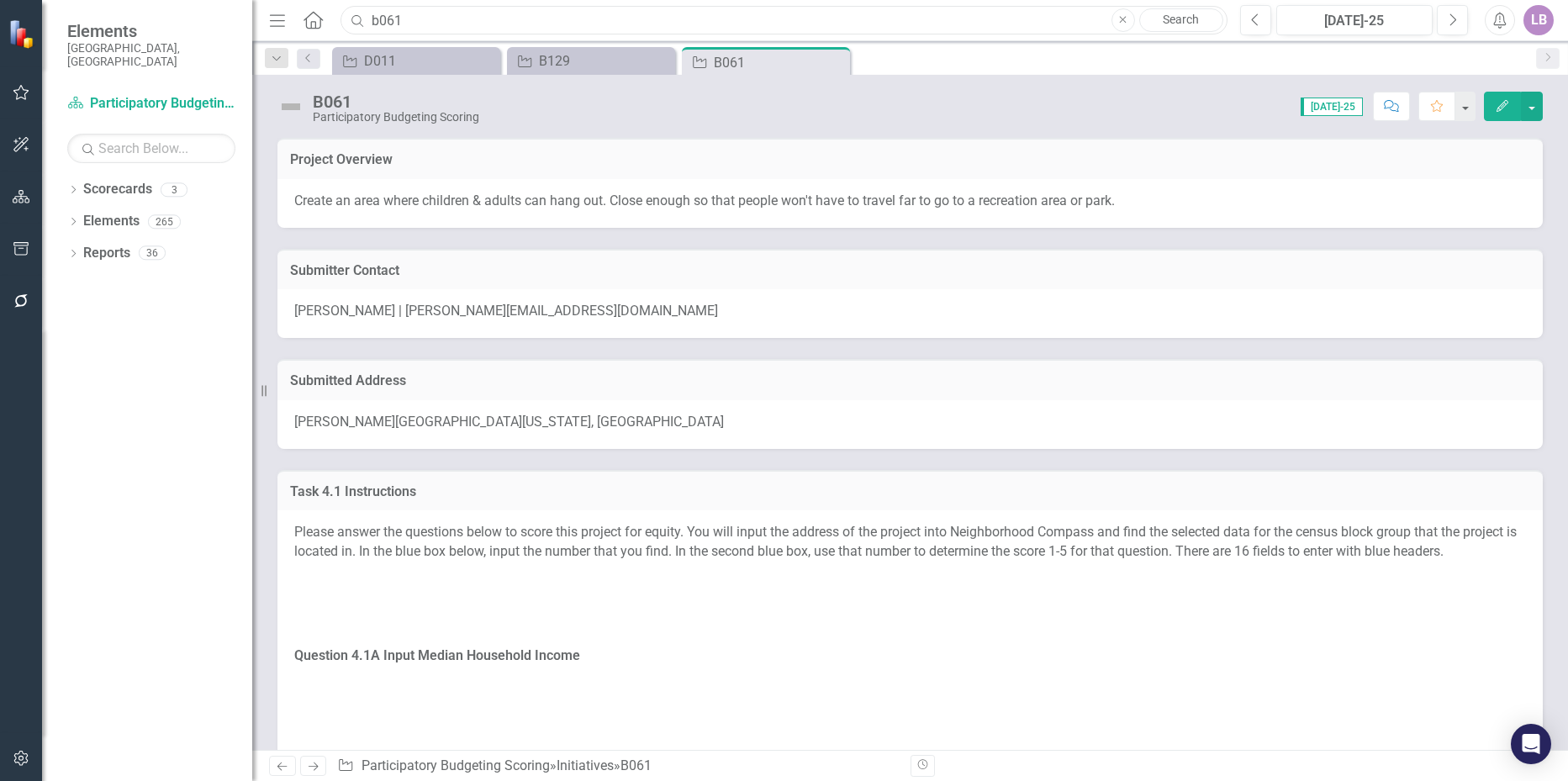
drag, startPoint x: 411, startPoint y: 16, endPoint x: 365, endPoint y: 19, distance: 46.1
click at [365, 19] on div "Search b061 Close Search" at bounding box center [779, 20] width 886 height 29
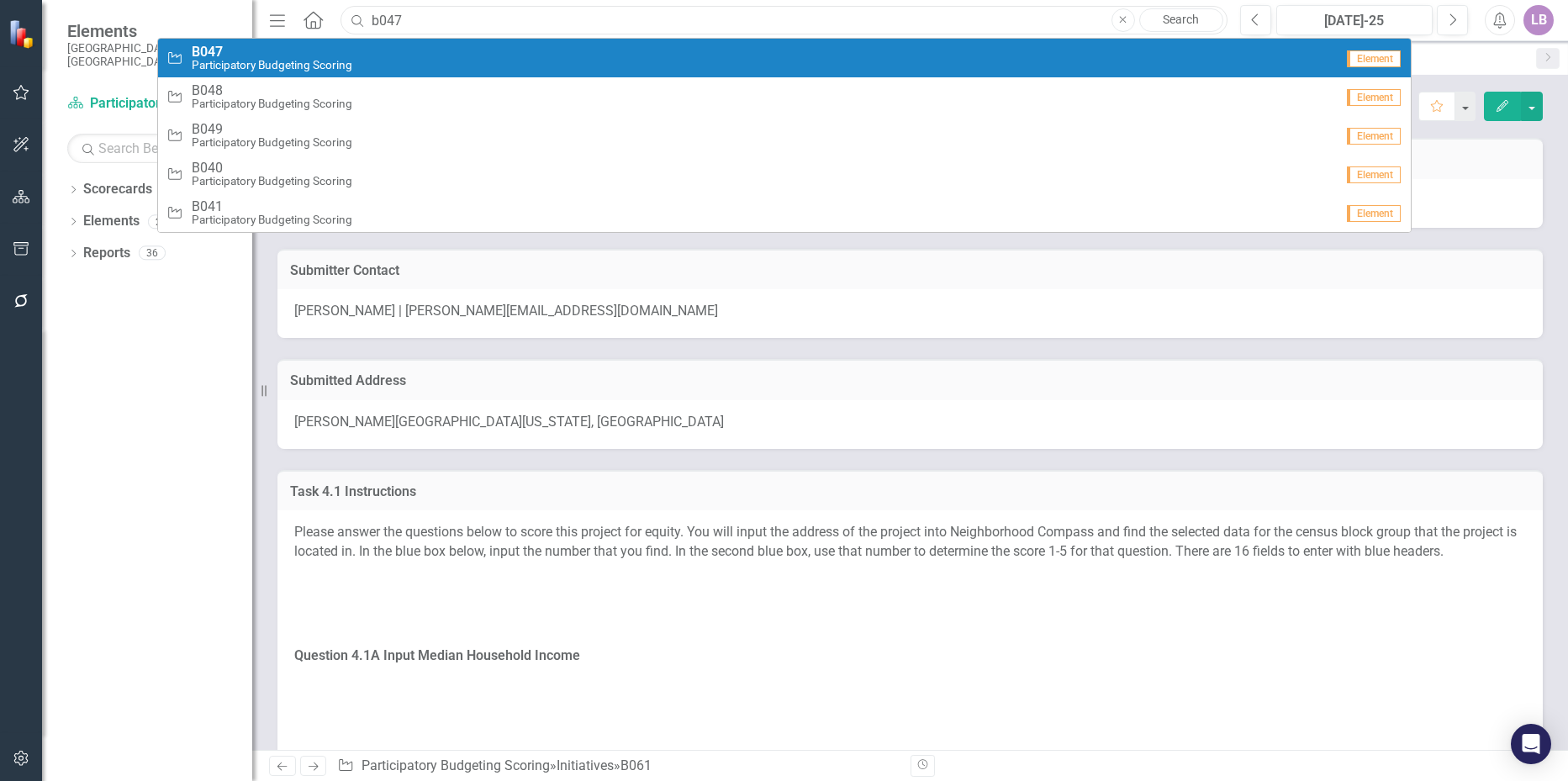
type input "b047"
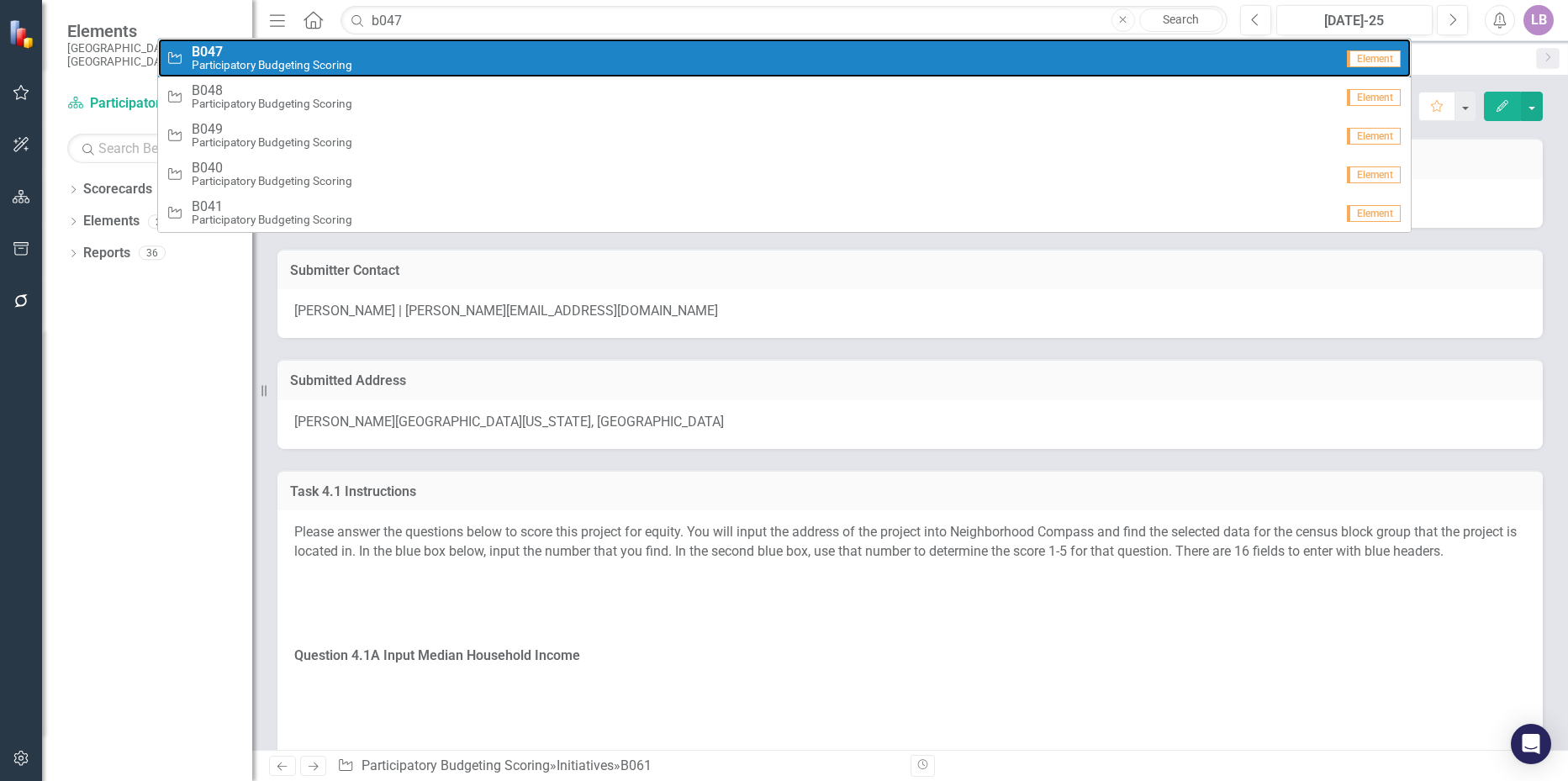
click at [291, 54] on span "B047" at bounding box center [272, 52] width 161 height 15
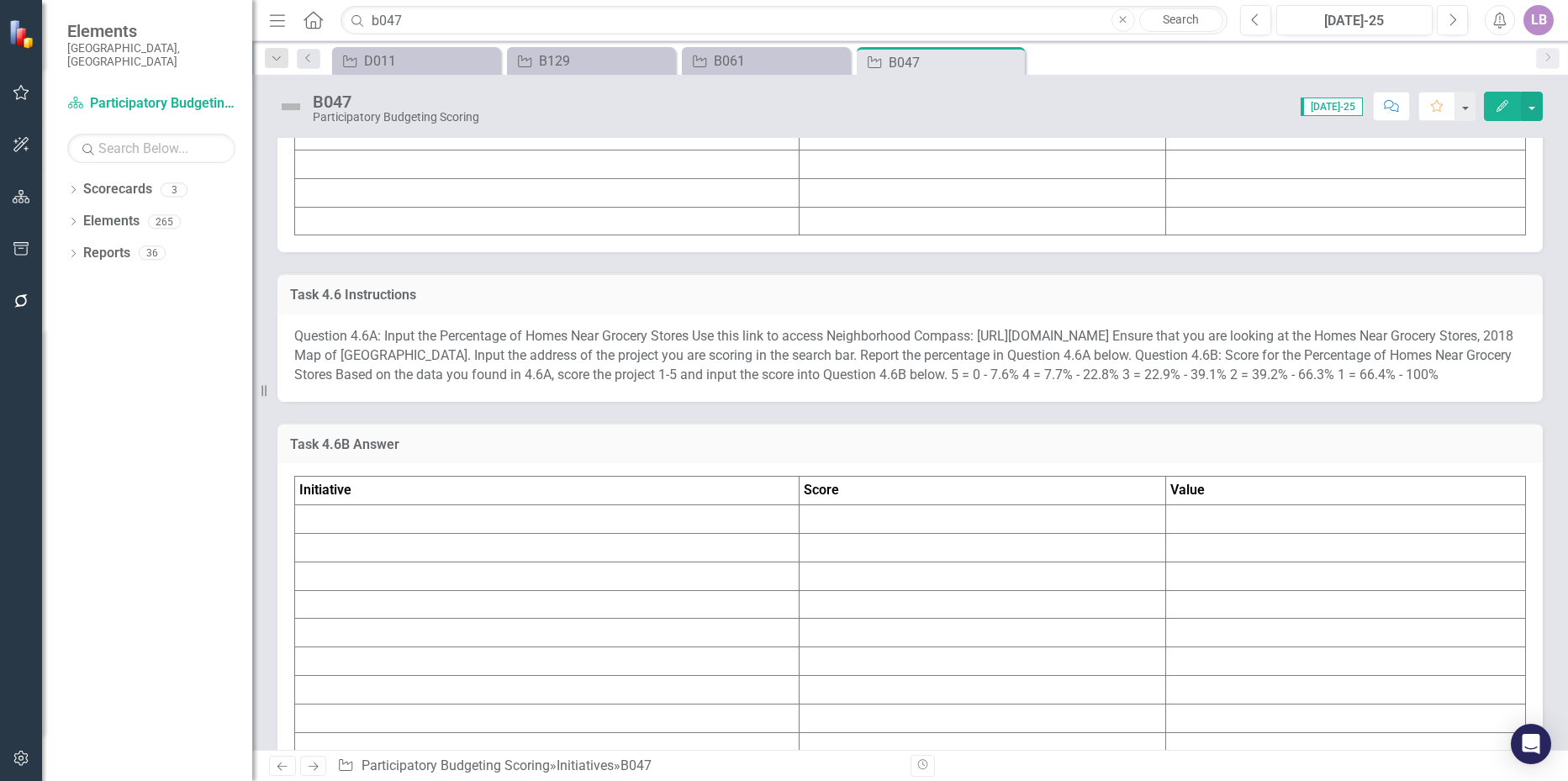
scroll to position [6473, 0]
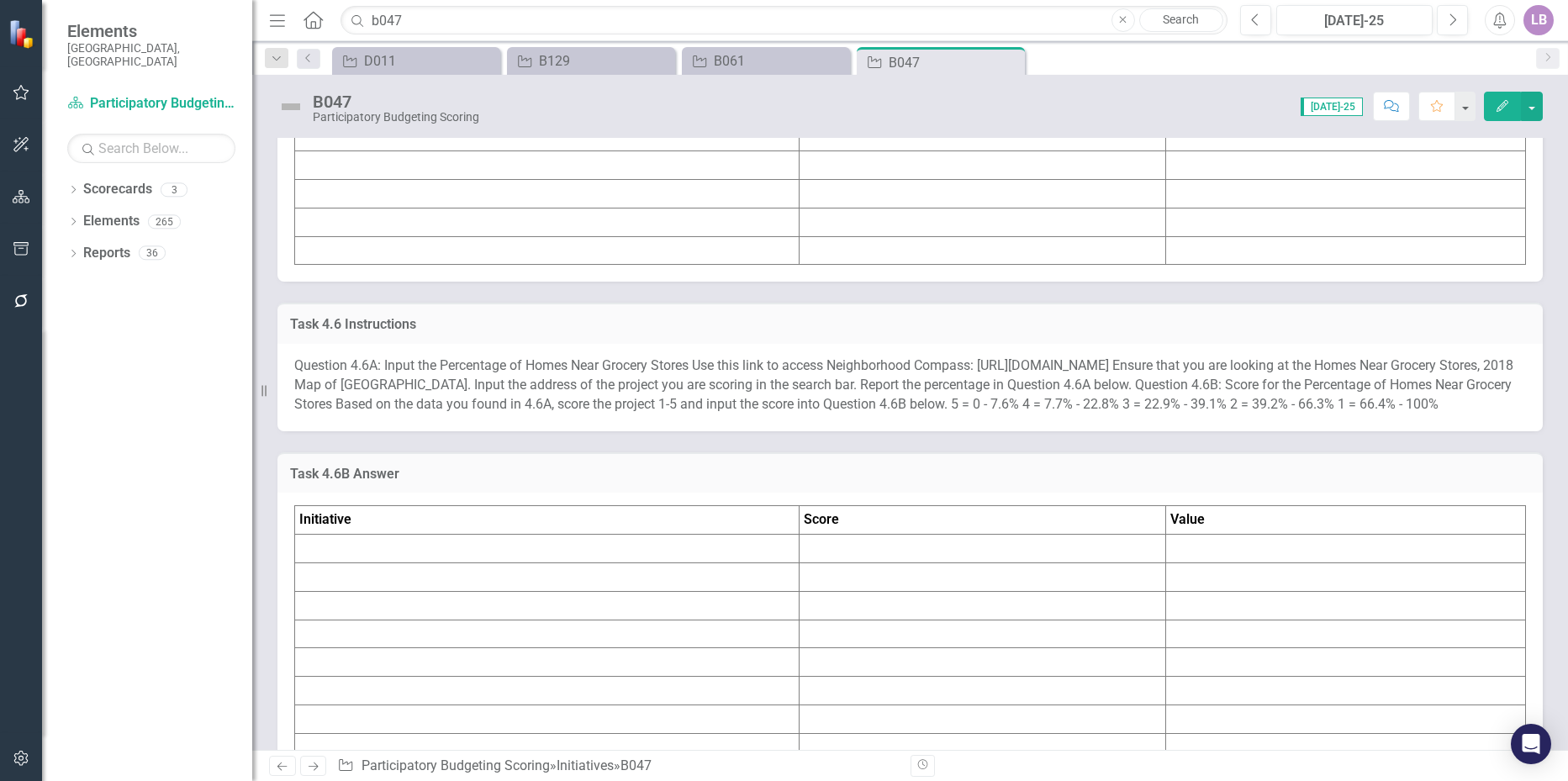
click at [419, 37] on td at bounding box center [547, 23] width 505 height 29
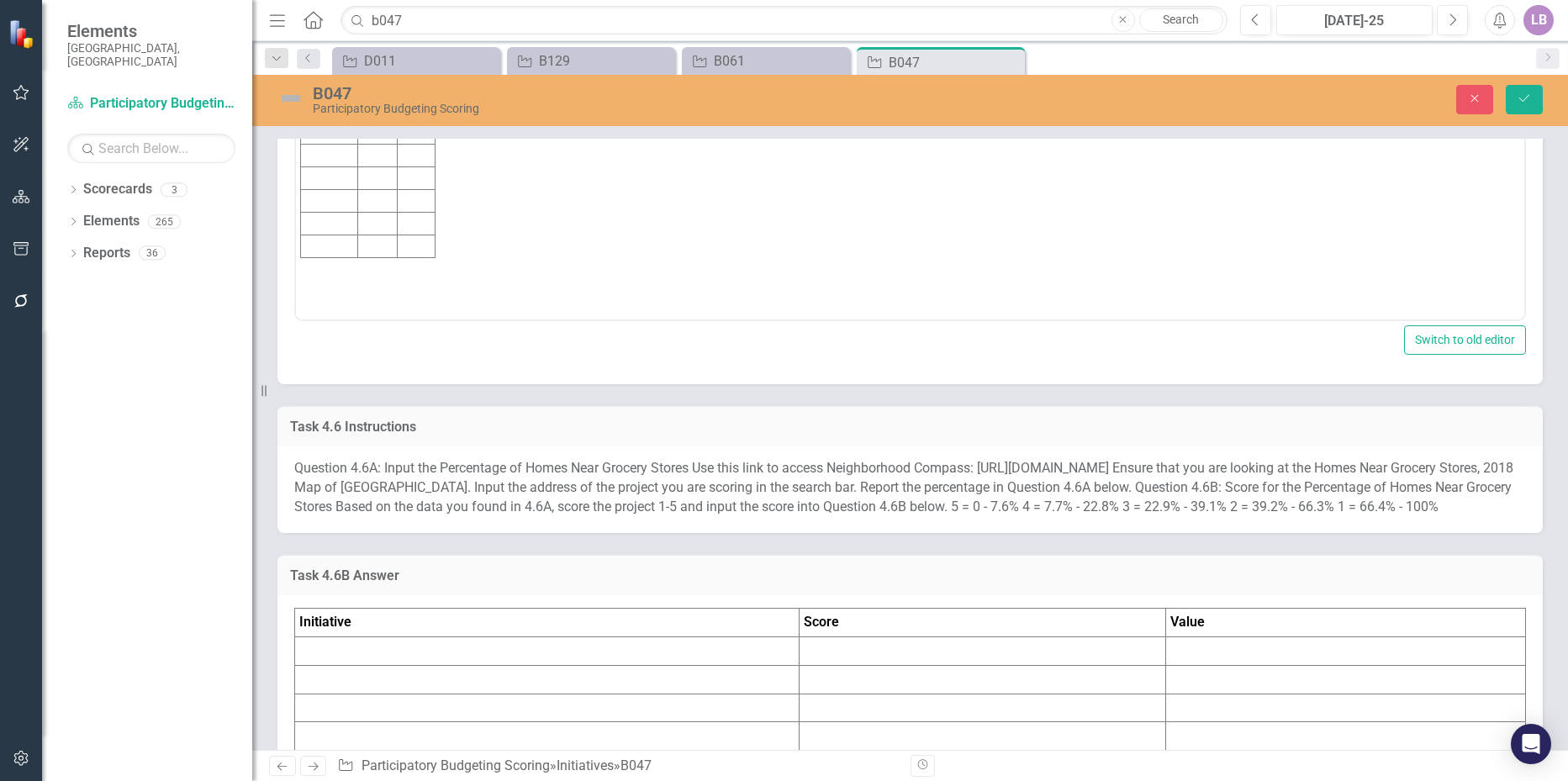
scroll to position [0, 0]
click at [345, 67] on td "Rich Text Area. Press ALT-0 for help." at bounding box center [329, 65] width 57 height 23
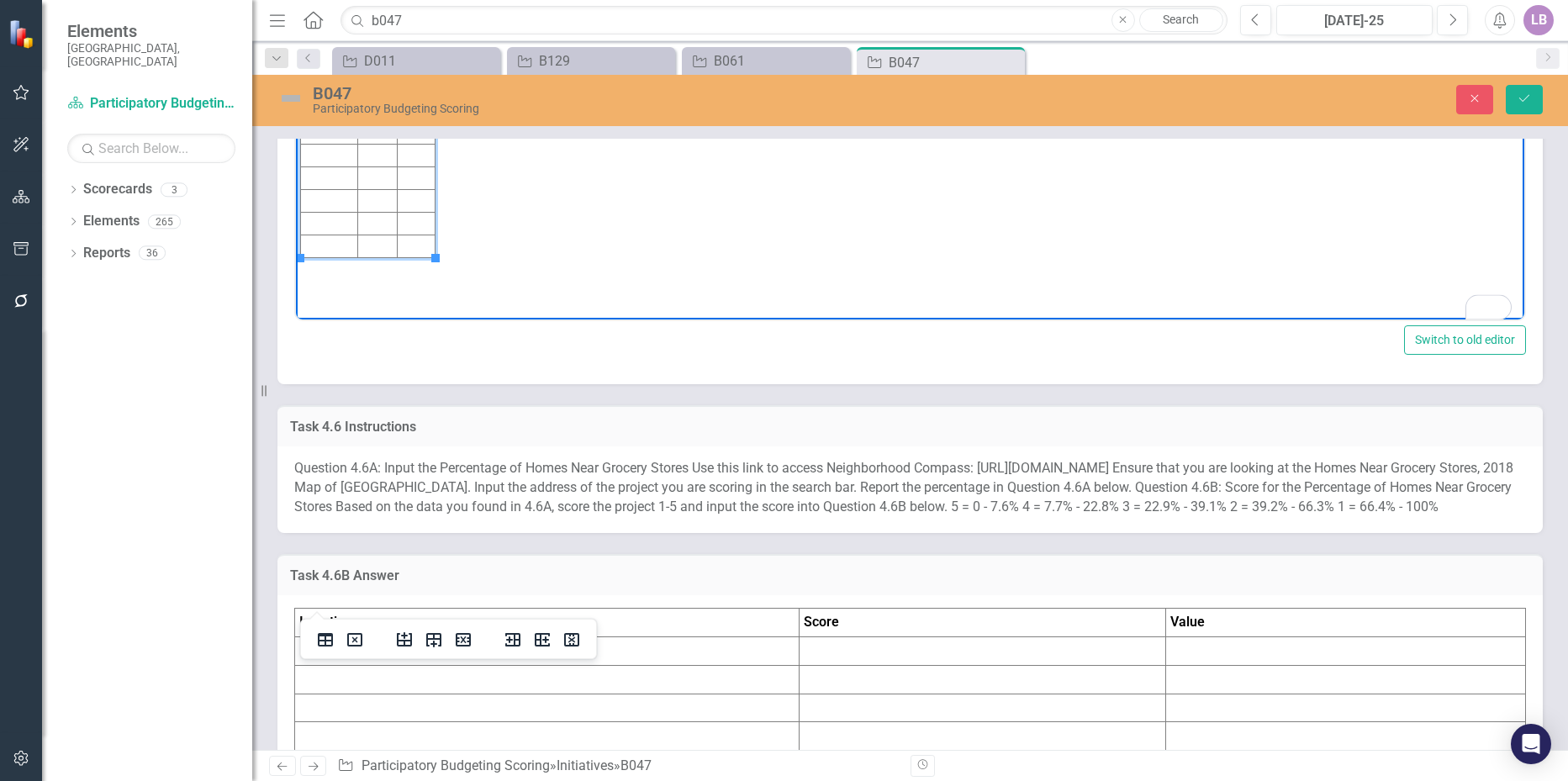
click at [372, 69] on td "To enrich screen reader interactions, please activate Accessibility in Grammarl…" at bounding box center [377, 65] width 40 height 23
click at [406, 62] on td "To enrich screen reader interactions, please activate Accessibility in Grammarl…" at bounding box center [416, 65] width 38 height 23
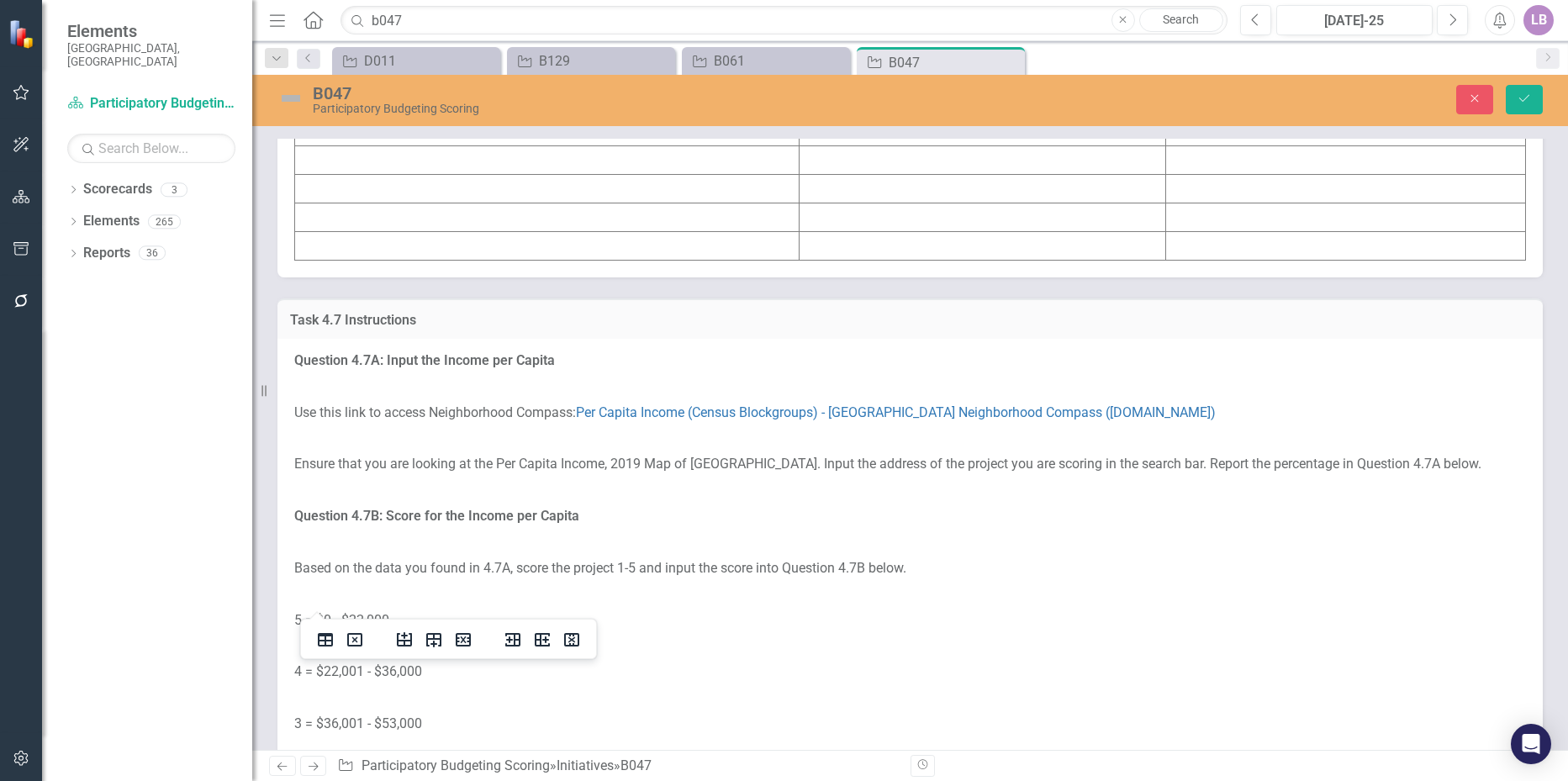
scroll to position [7145, 0]
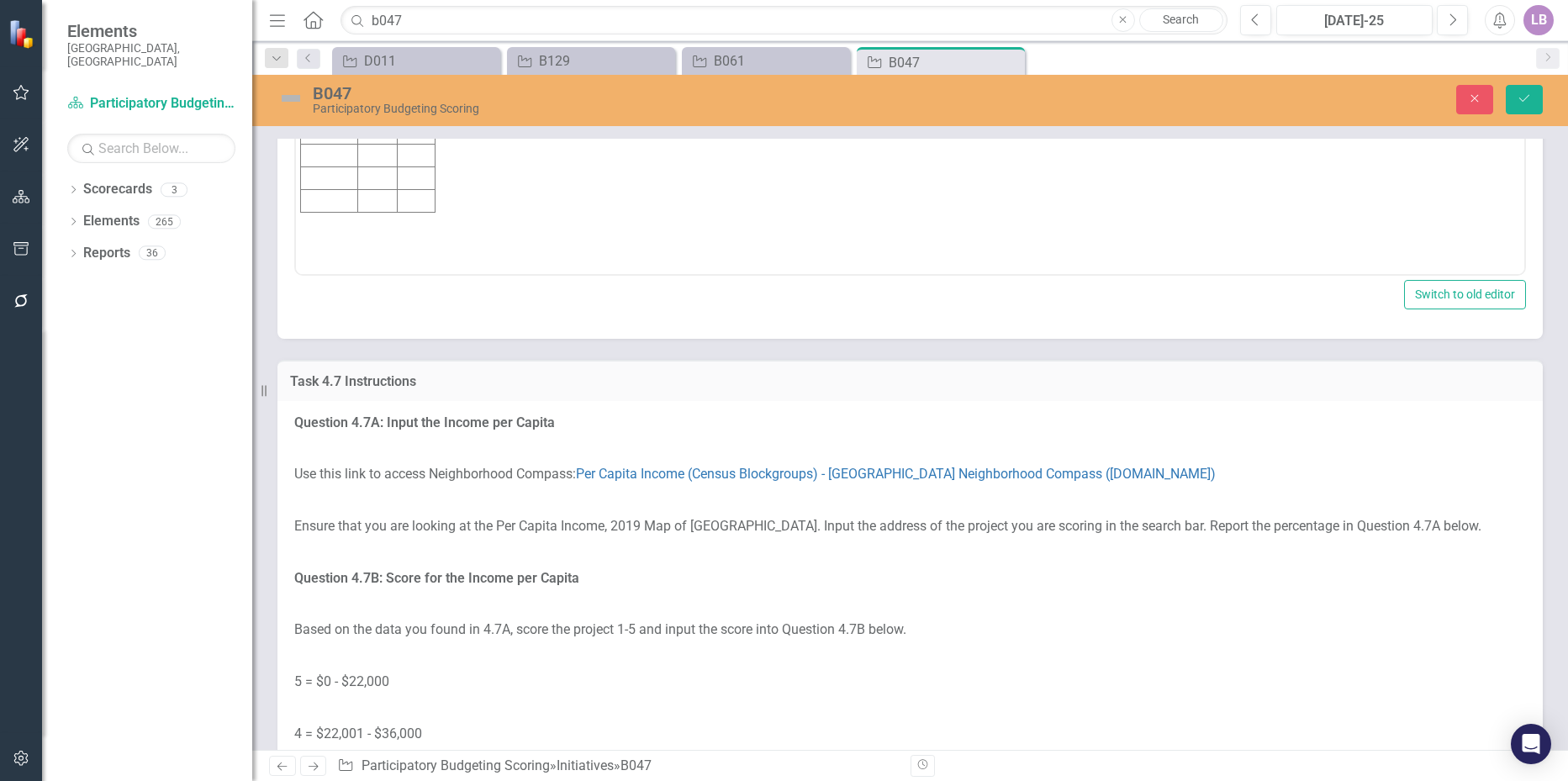
scroll to position [0, 0]
click at [329, 19] on td "Rich Text Area. Press ALT-0 for help." at bounding box center [329, 20] width 57 height 23
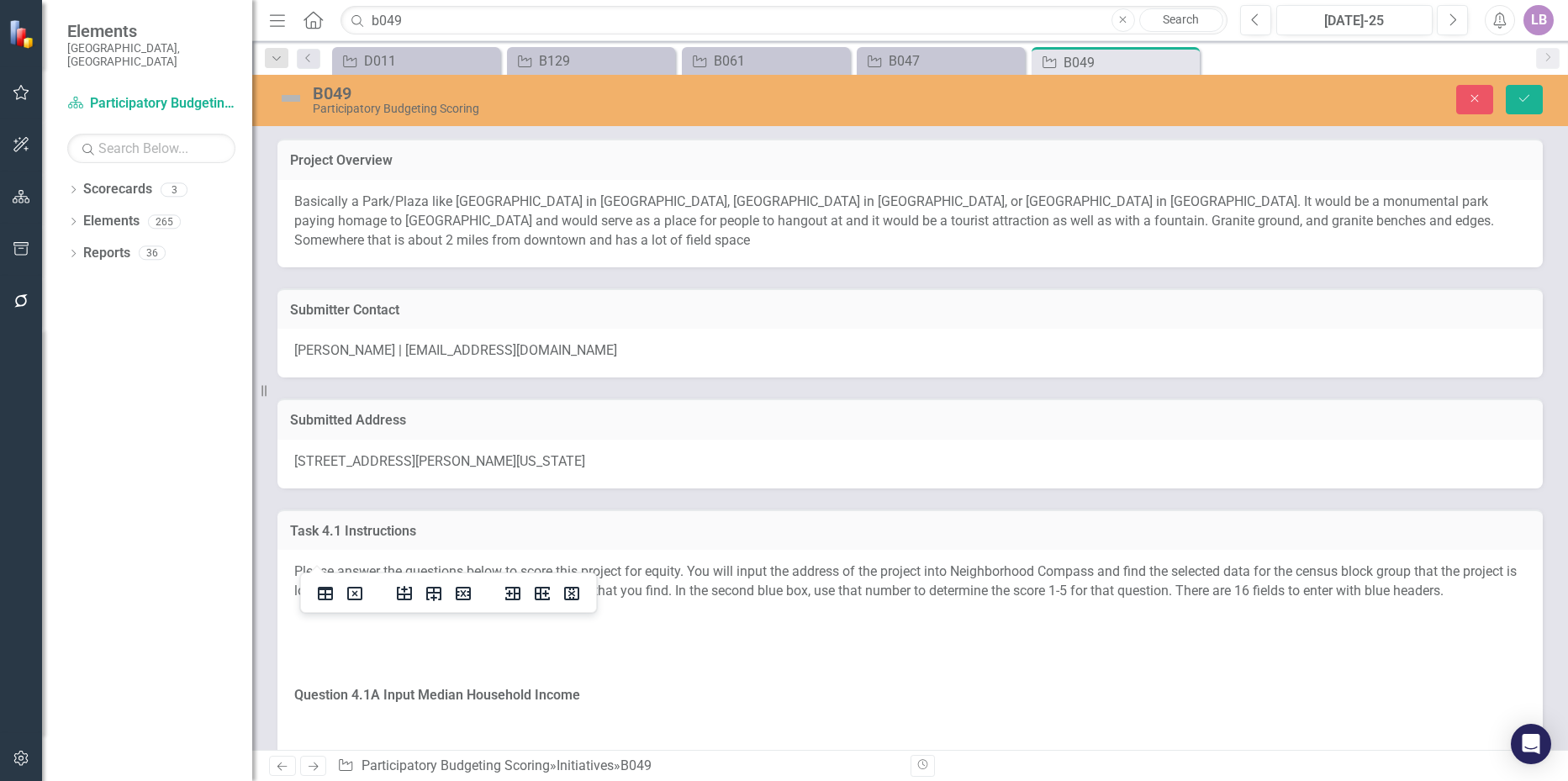
scroll to position [6539, 0]
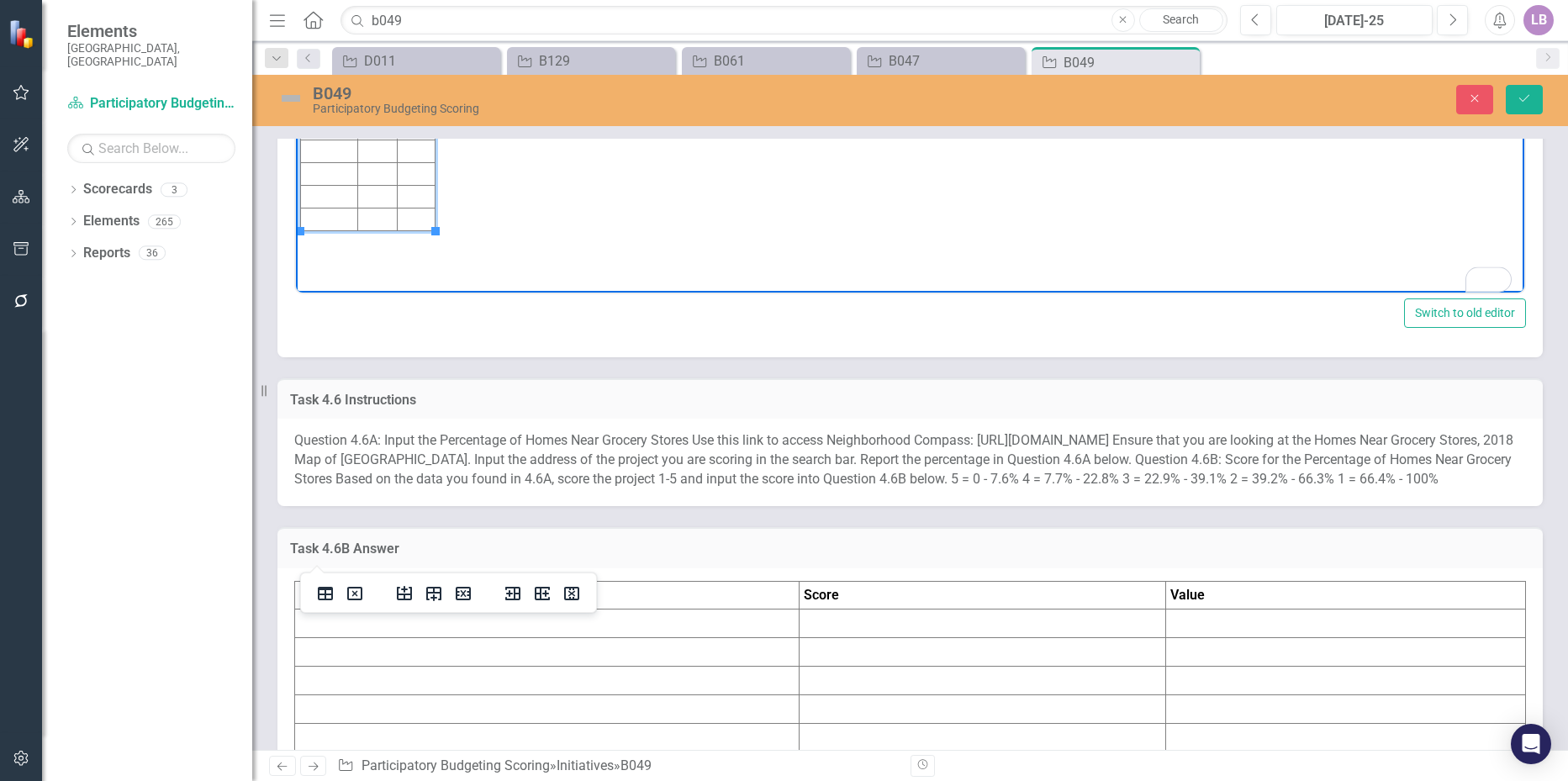
click at [384, 35] on td "To enrich screen reader interactions, please activate Accessibility in Grammarl…" at bounding box center [377, 38] width 40 height 23
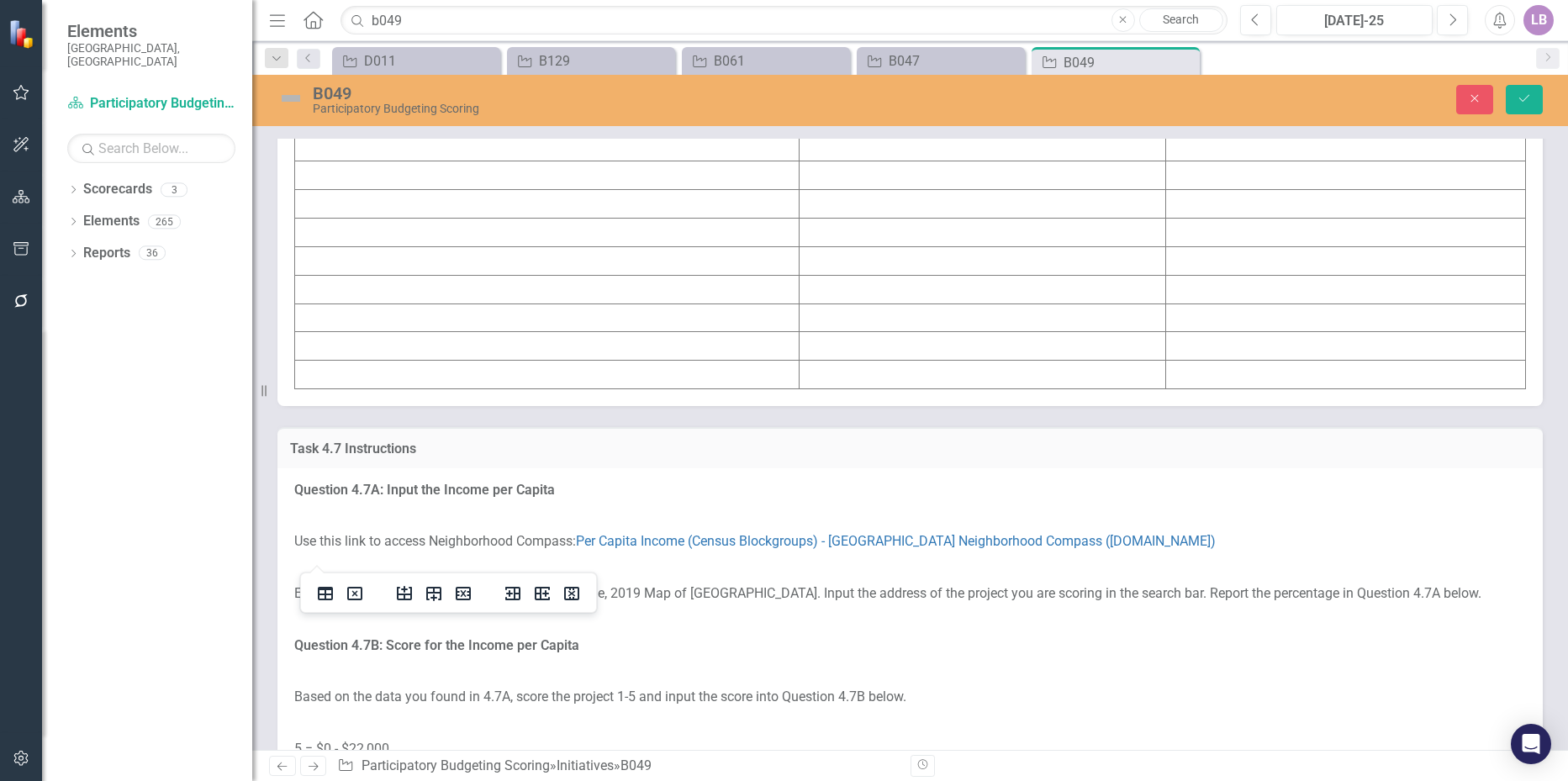
scroll to position [7042, 0]
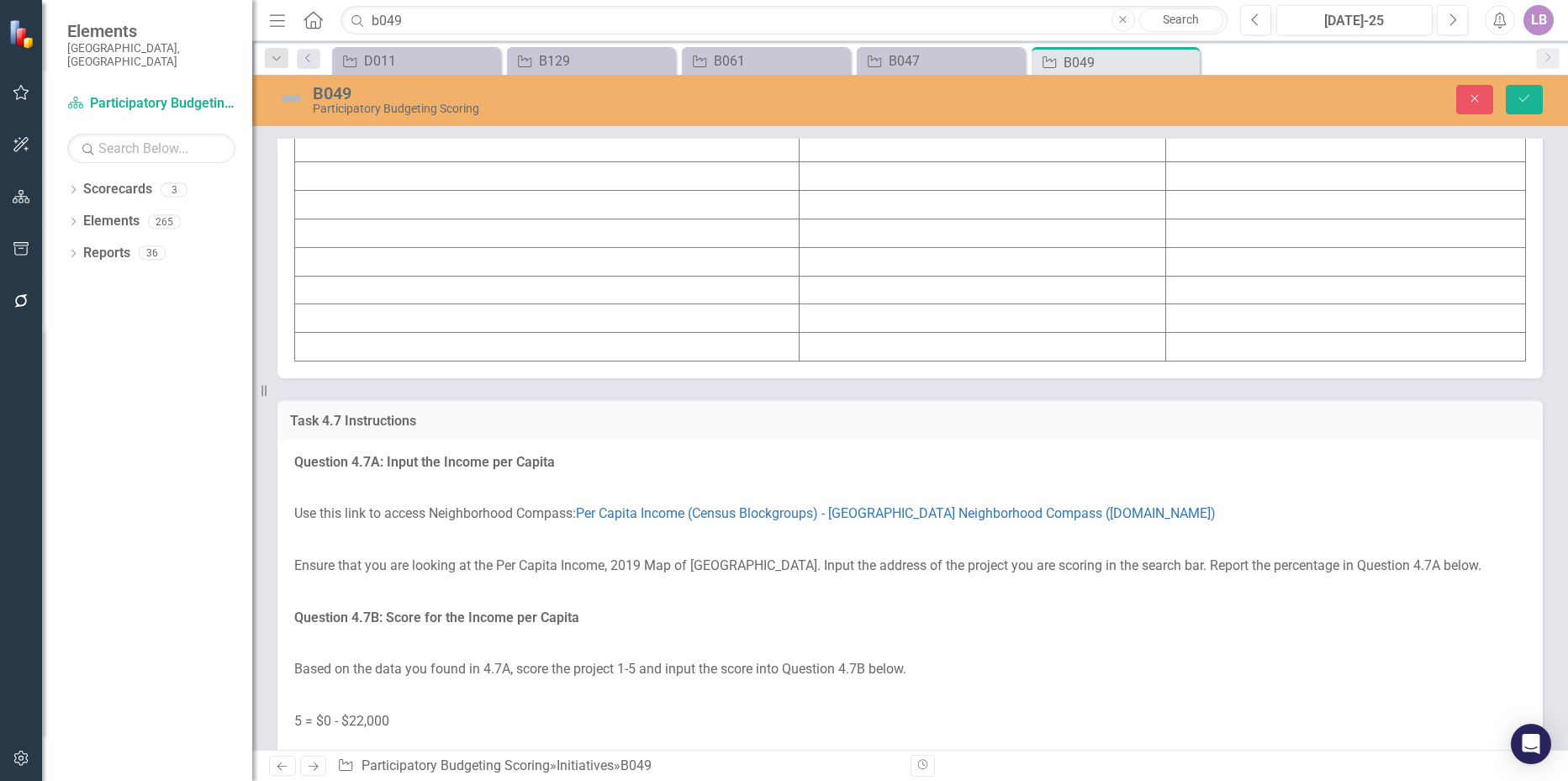
click at [342, 134] on td at bounding box center [547, 120] width 505 height 29
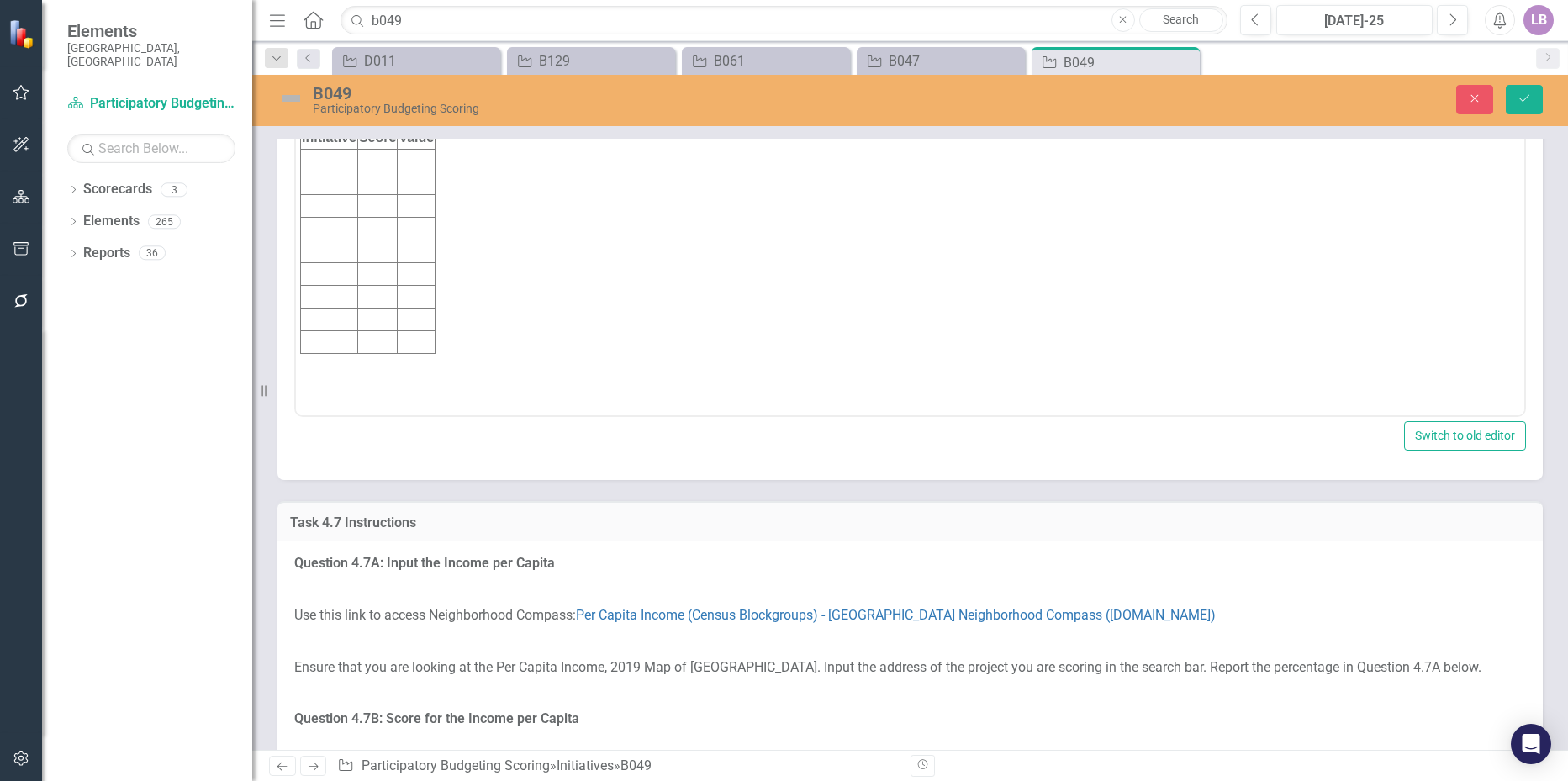
scroll to position [0, 0]
click at [337, 162] on td "Rich Text Area. Press ALT-0 for help." at bounding box center [329, 160] width 57 height 23
